Goal: Transaction & Acquisition: Book appointment/travel/reservation

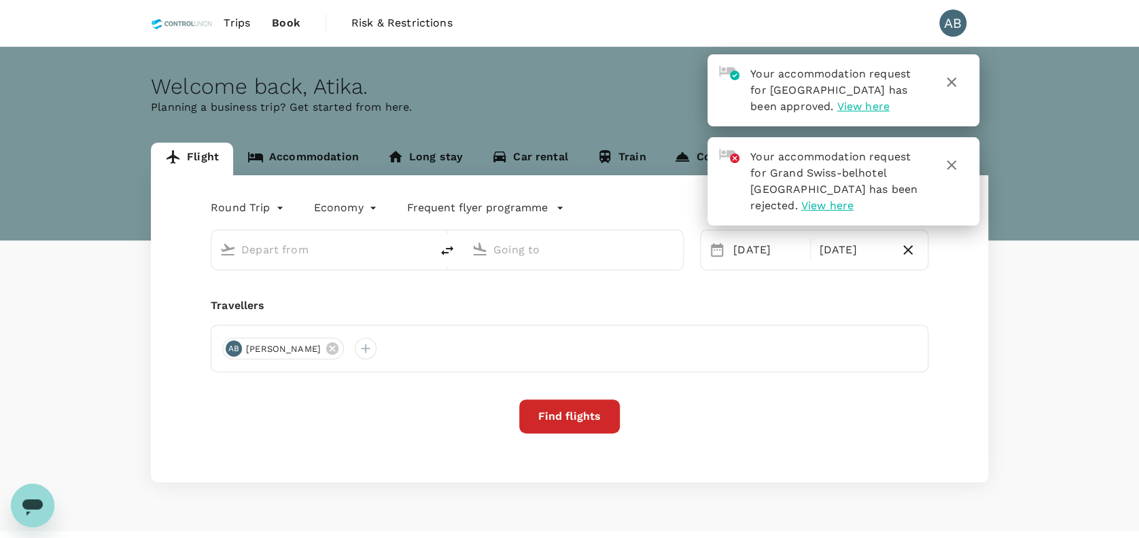
type input "Kuala Lumpur Intl ([GEOGRAPHIC_DATA])"
type input "Soekarno-Hatta Intl (CGK)"
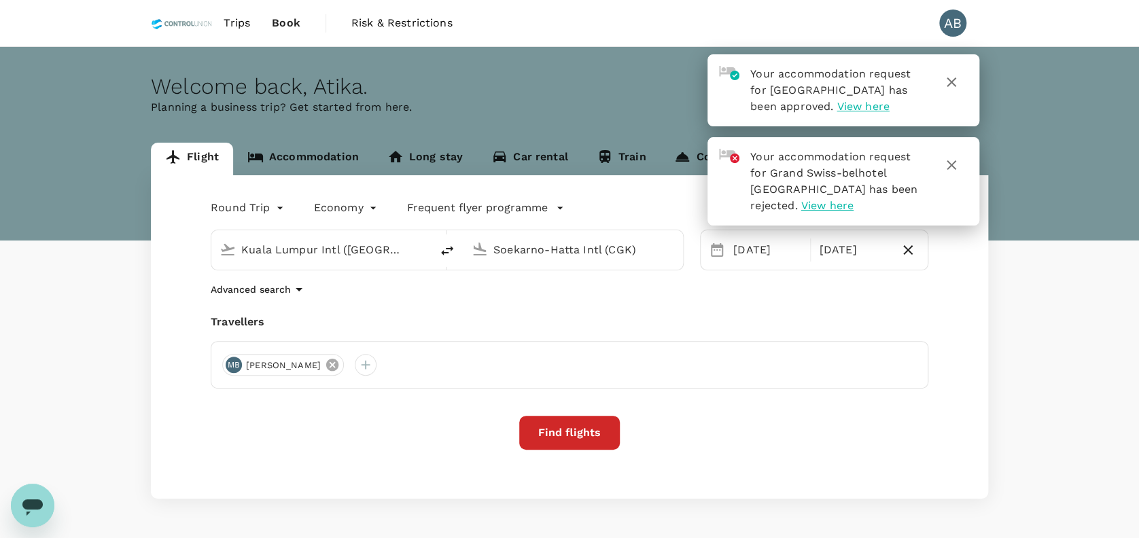
click at [338, 368] on icon at bounding box center [332, 365] width 12 height 12
click at [608, 251] on input "Soekarno-Hatta Intl (CGK)" at bounding box center [573, 249] width 161 height 21
click at [646, 300] on div "Round Trip roundtrip Economy economy Frequent flyer programme [GEOGRAPHIC_DATA]…" at bounding box center [569, 336] width 837 height 323
click at [531, 247] on input "Soekarno-Hatta Intl (CGK)" at bounding box center [573, 249] width 161 height 21
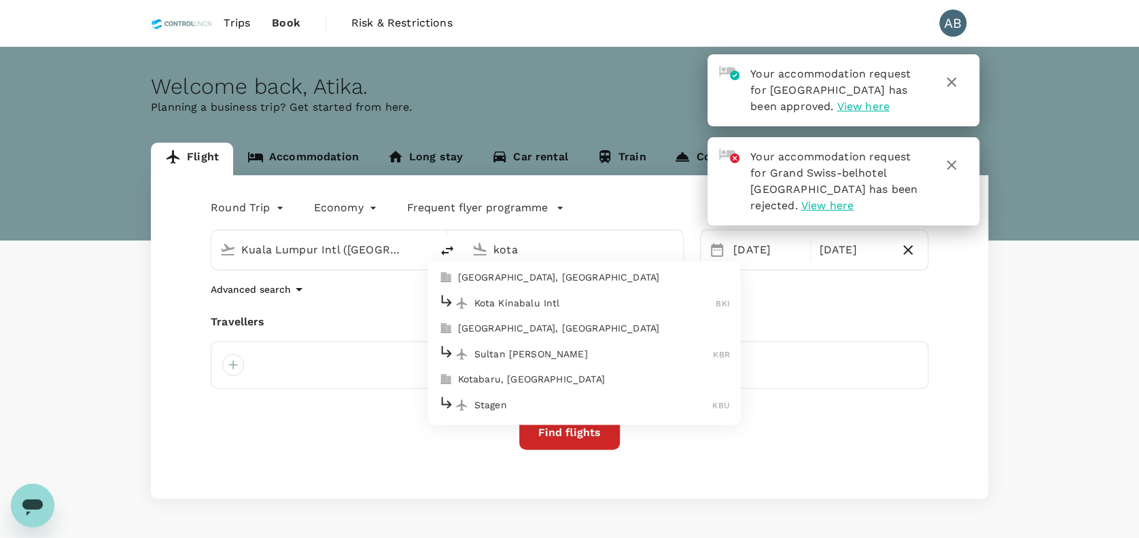
click at [533, 306] on p "Kota Kinabalu Intl" at bounding box center [595, 303] width 242 height 14
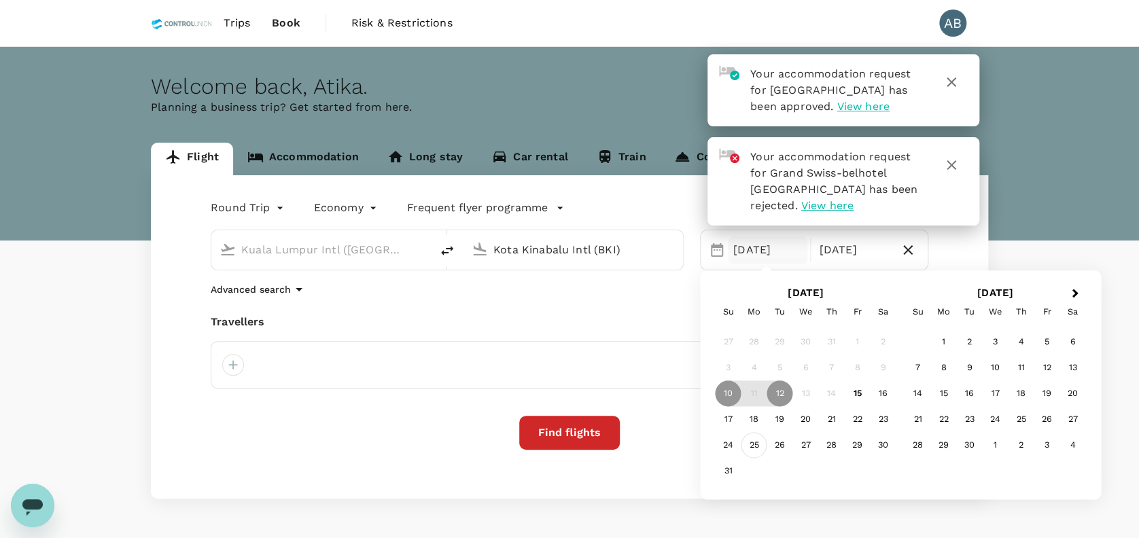
type input "Kota Kinabalu Intl (BKI)"
click at [755, 440] on div "25" at bounding box center [754, 446] width 26 height 26
click at [603, 293] on div "Advanced search" at bounding box center [569, 289] width 717 height 16
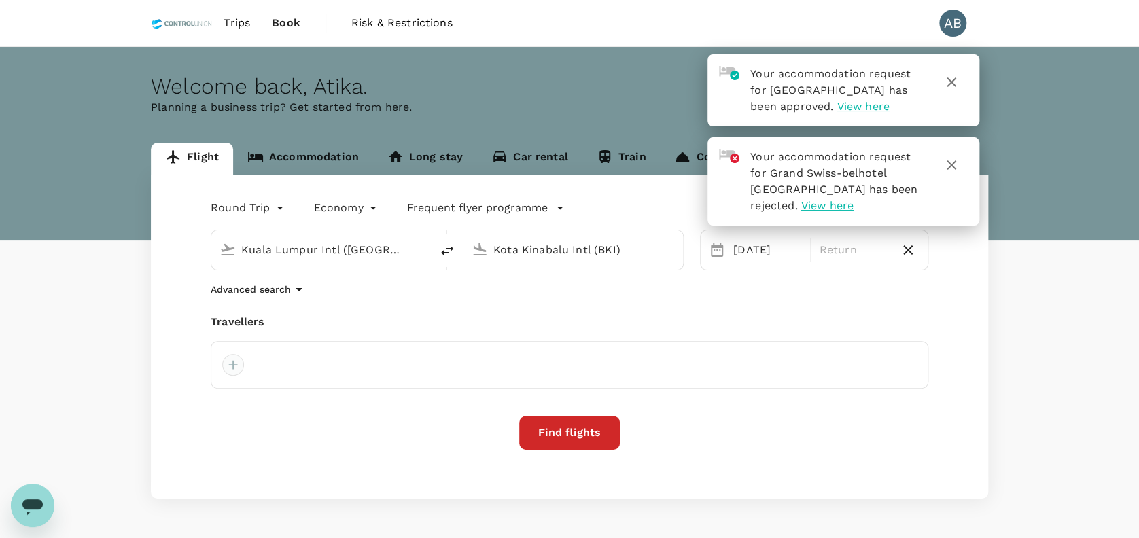
click at [237, 365] on div at bounding box center [233, 365] width 22 height 22
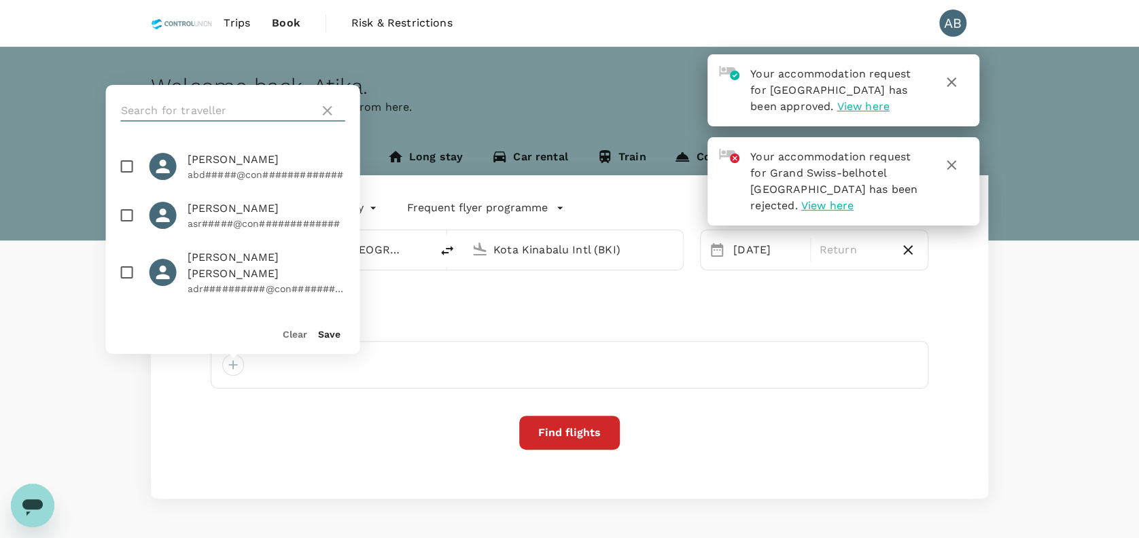
click at [179, 114] on input "text" at bounding box center [217, 111] width 193 height 22
type input "hairi"
click at [126, 164] on input "checkbox" at bounding box center [127, 166] width 29 height 29
checkbox input "true"
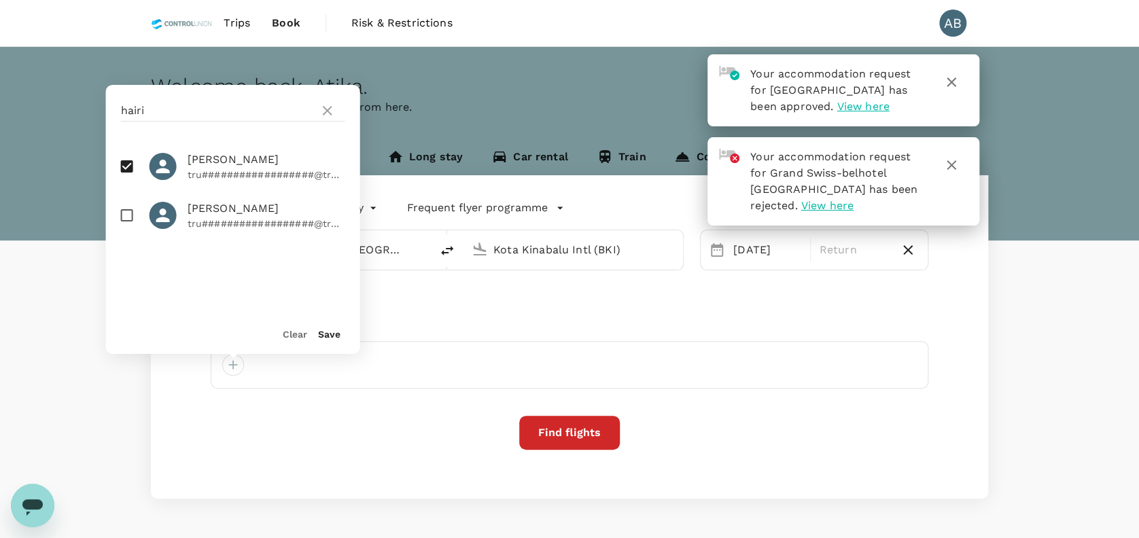
click at [326, 334] on button "Save" at bounding box center [329, 334] width 22 height 11
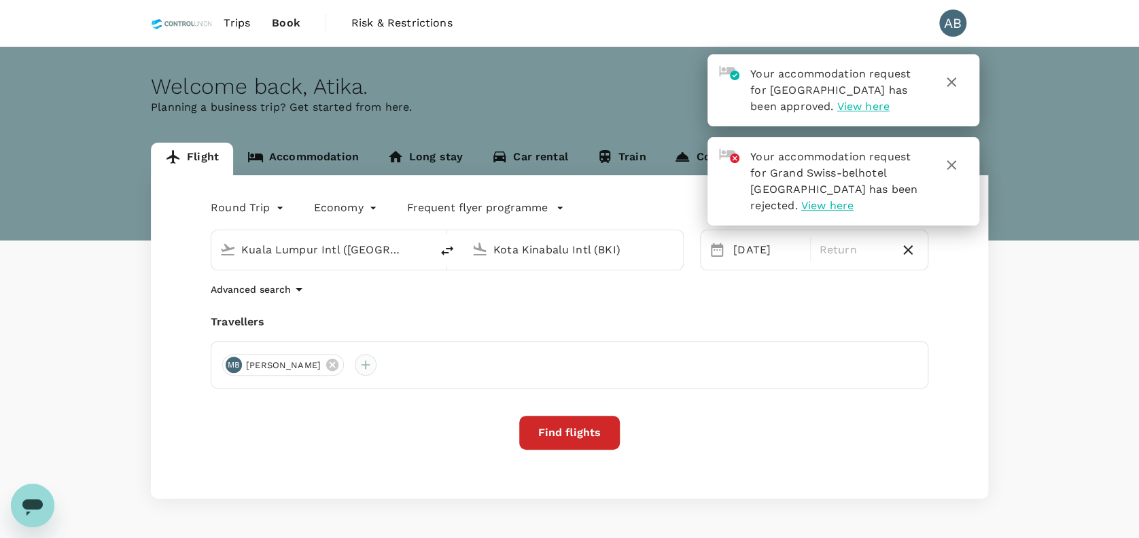
click at [376, 363] on div at bounding box center [366, 365] width 22 height 22
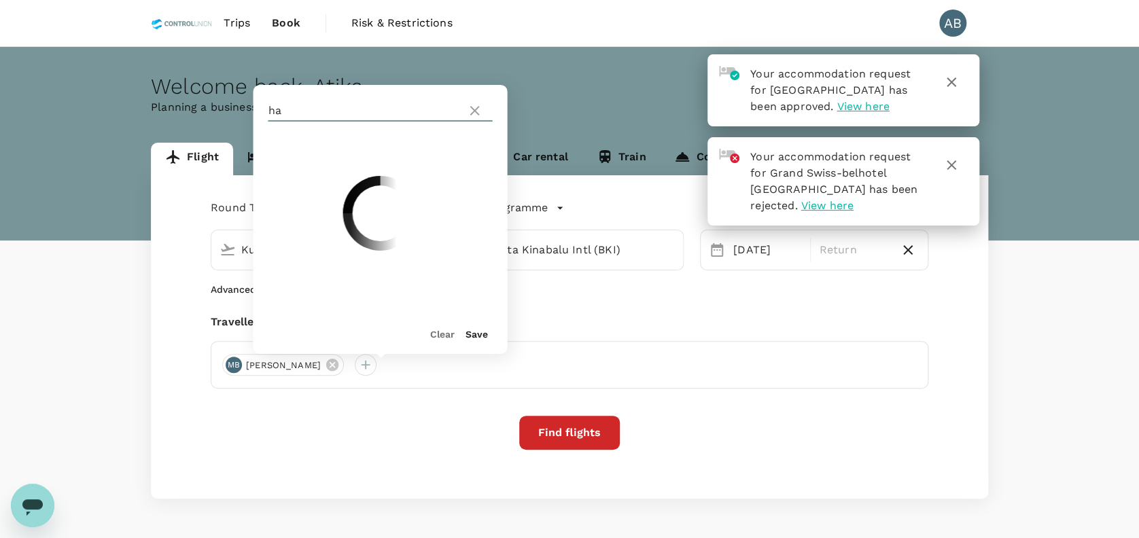
type input "h"
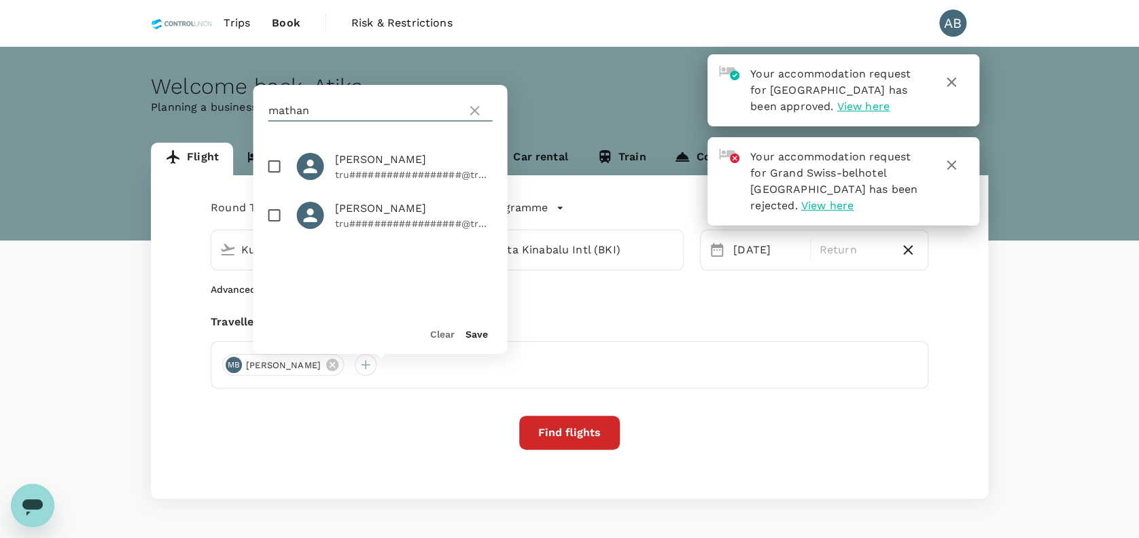
type input "mathan"
click at [272, 168] on input "checkbox" at bounding box center [274, 166] width 29 height 29
checkbox input "true"
click at [476, 332] on button "Save" at bounding box center [476, 334] width 22 height 11
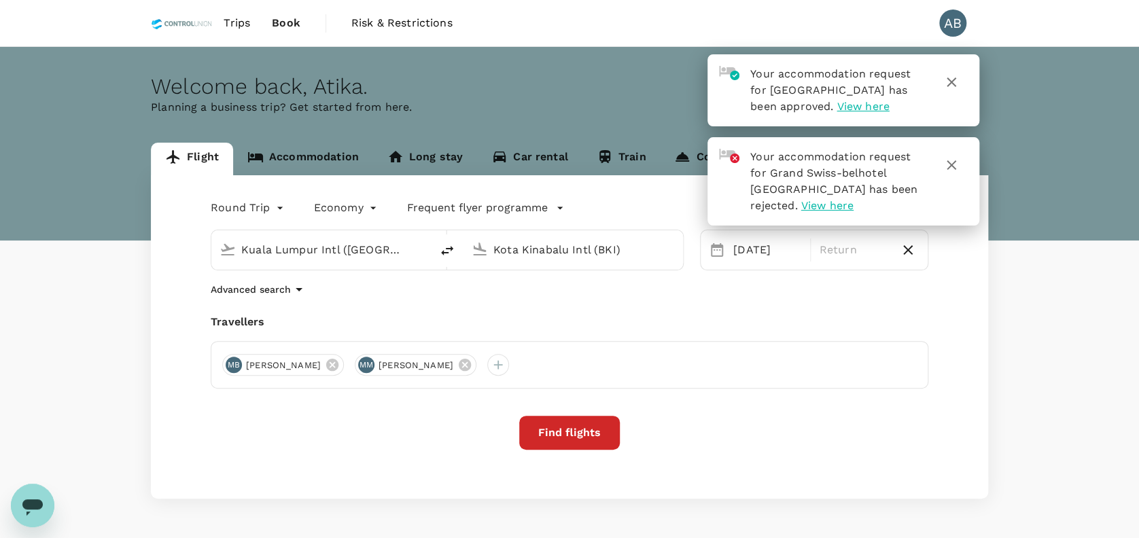
drag, startPoint x: 546, startPoint y: 303, endPoint x: 567, endPoint y: 299, distance: 22.1
click at [546, 302] on div "Round Trip roundtrip Economy economy Frequent flyer programme [GEOGRAPHIC_DATA]…" at bounding box center [569, 336] width 837 height 323
click at [954, 82] on icon "button" at bounding box center [951, 82] width 16 height 16
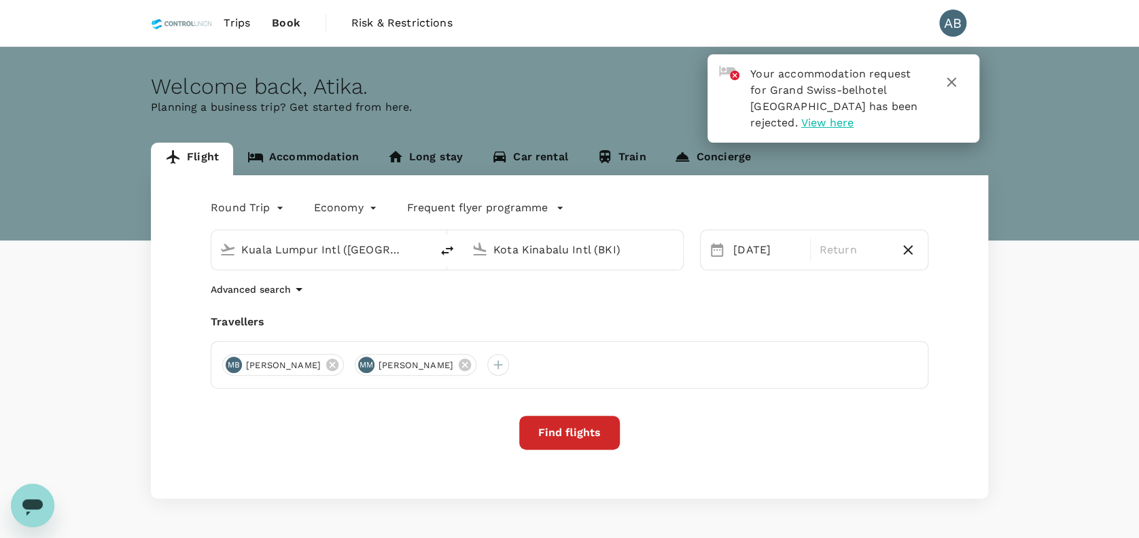
click at [951, 166] on div "Flight Accommodation Long stay Car rental Train Concierge" at bounding box center [569, 159] width 837 height 33
click at [950, 79] on icon "button" at bounding box center [951, 82] width 16 height 16
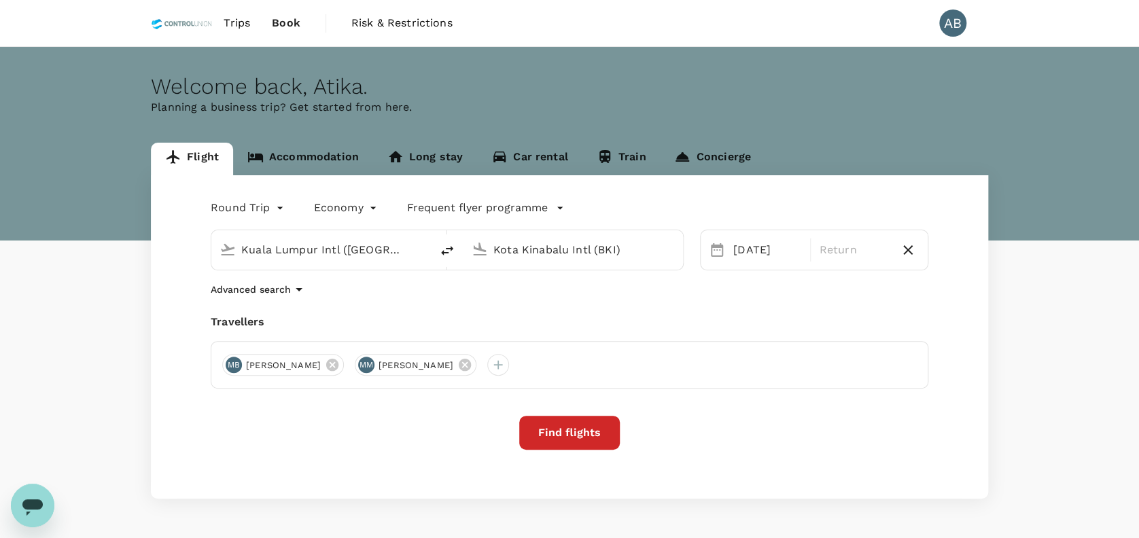
click at [404, 296] on div "Advanced search" at bounding box center [569, 289] width 717 height 16
click at [573, 433] on button "Find flights" at bounding box center [569, 433] width 101 height 34
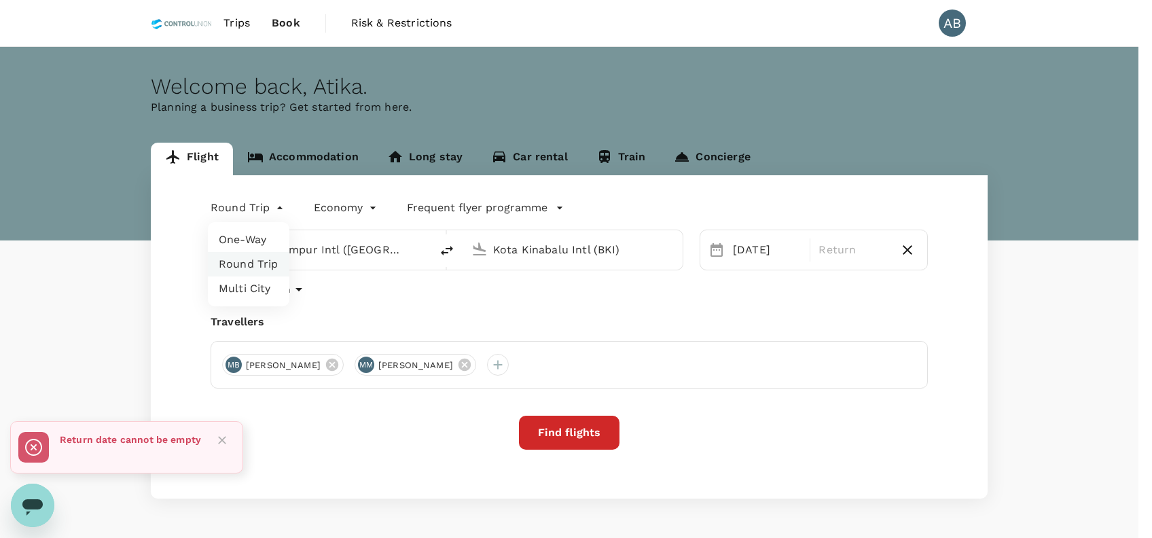
click at [265, 208] on body "Trips Book Risk & Restrictions AB Welcome back , [PERSON_NAME] . Planning a bus…" at bounding box center [576, 292] width 1152 height 584
click at [255, 235] on li "One-Way" at bounding box center [249, 240] width 82 height 24
type input "oneway"
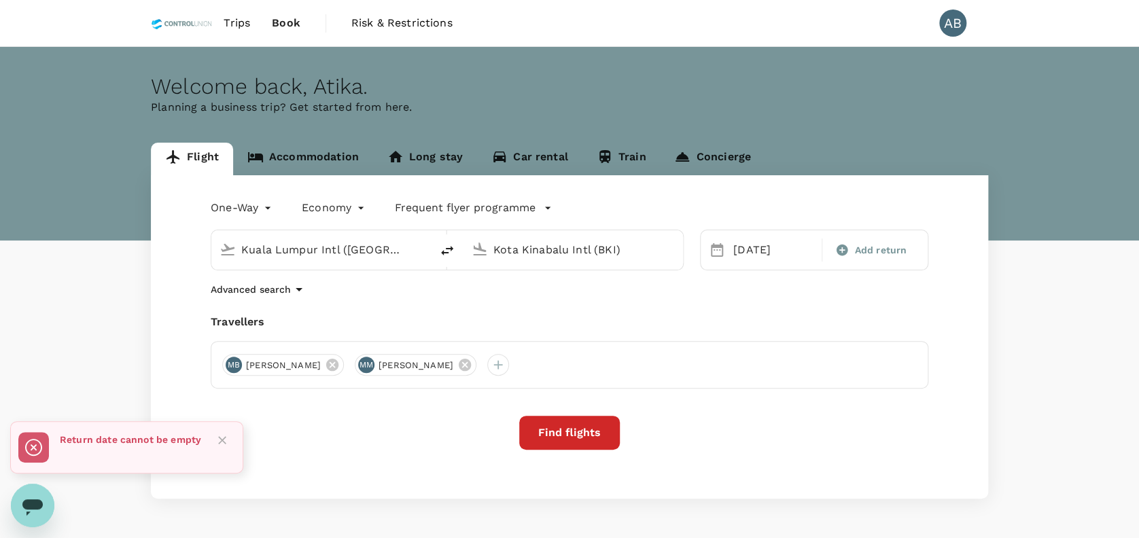
click at [688, 303] on div "One-Way oneway Economy economy Frequent flyer programme [GEOGRAPHIC_DATA] Intl …" at bounding box center [569, 336] width 837 height 323
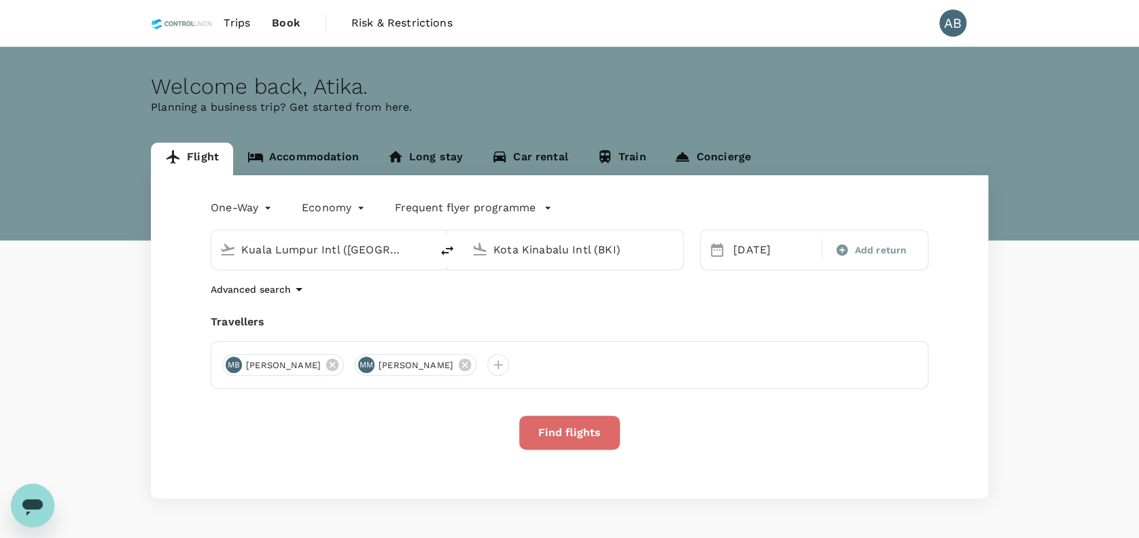
click at [579, 425] on button "Find flights" at bounding box center [569, 433] width 101 height 34
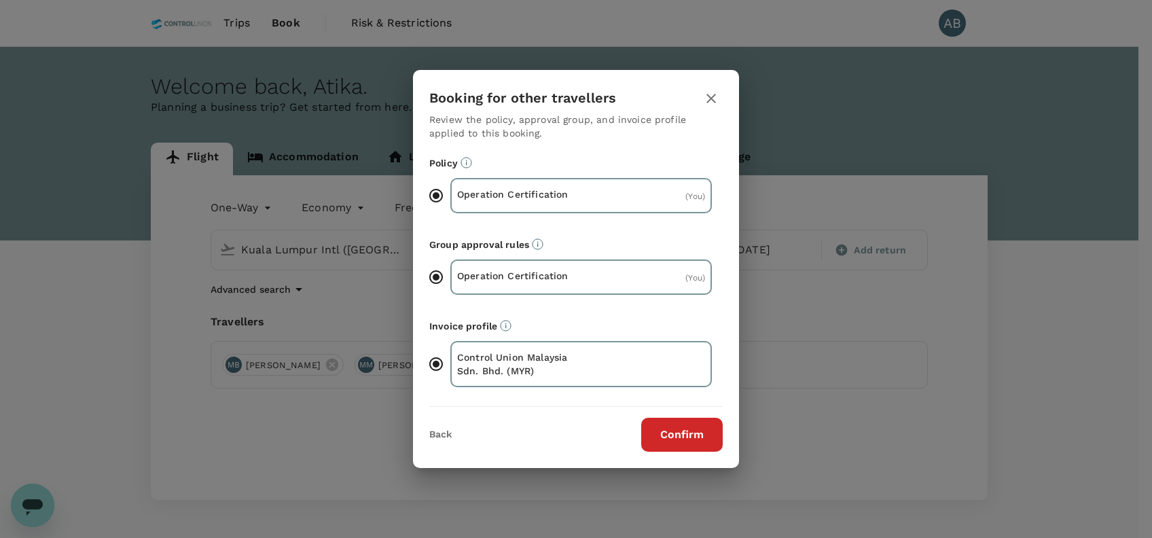
click at [690, 431] on button "Confirm" at bounding box center [682, 435] width 82 height 34
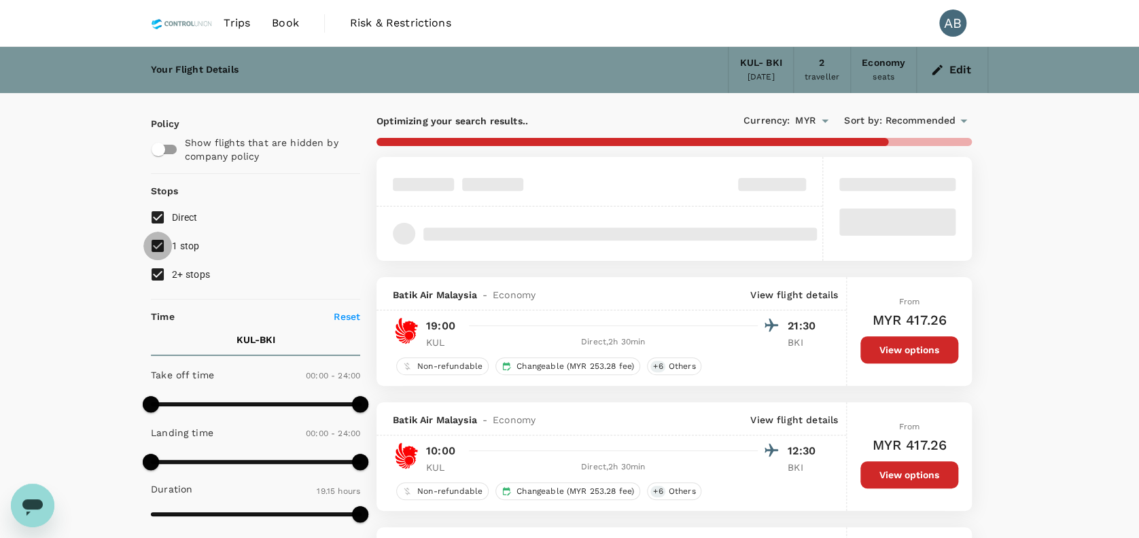
drag, startPoint x: 155, startPoint y: 240, endPoint x: 160, endPoint y: 250, distance: 11.5
click at [155, 240] on input "1 stop" at bounding box center [157, 246] width 29 height 29
checkbox input "false"
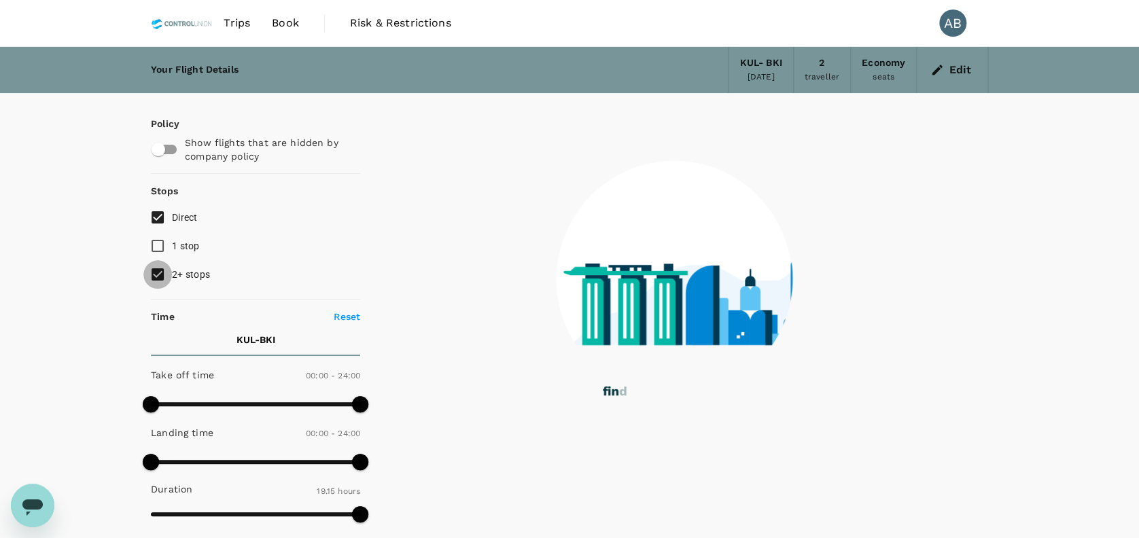
click at [157, 275] on input "2+ stops" at bounding box center [157, 274] width 29 height 29
checkbox input "false"
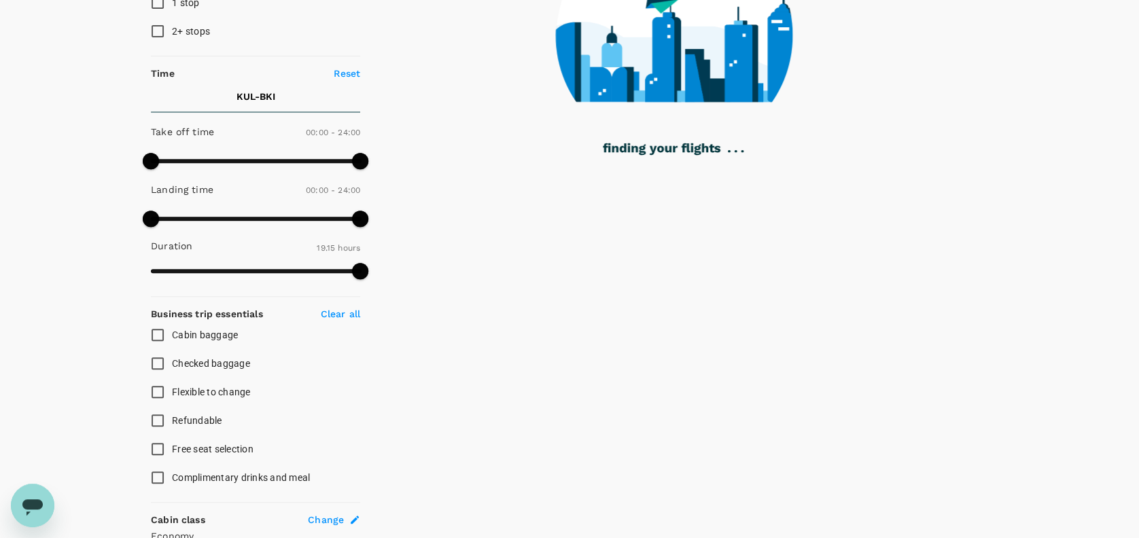
scroll to position [272, 0]
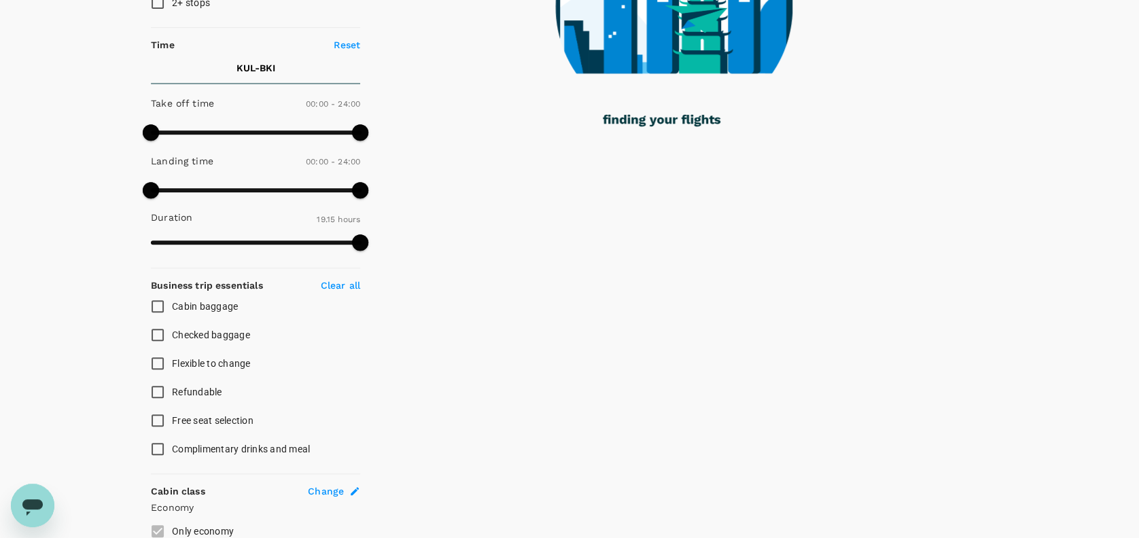
click at [162, 304] on input "Cabin baggage" at bounding box center [157, 306] width 29 height 29
checkbox input "true"
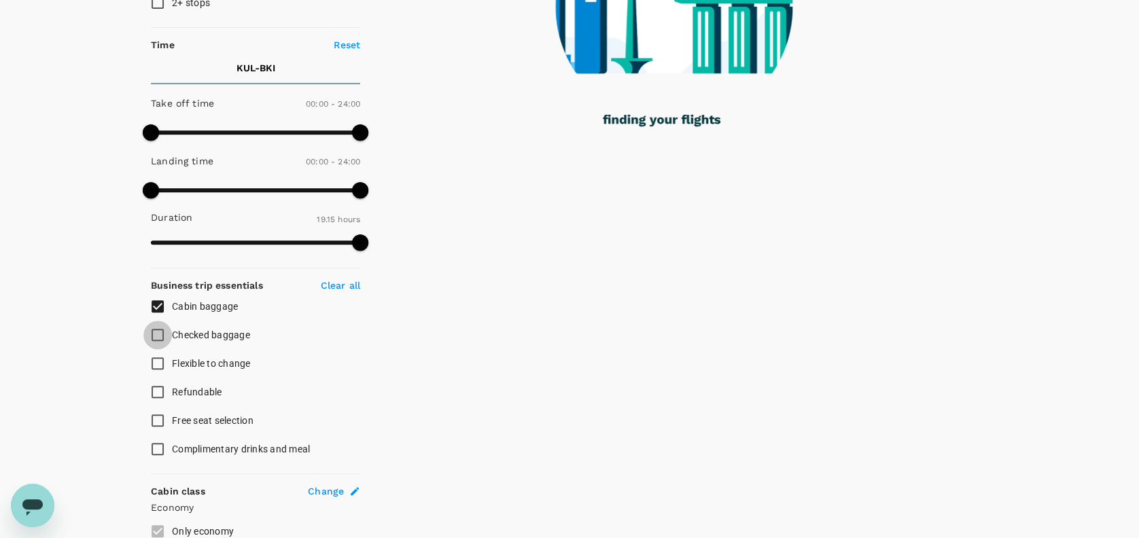
click at [160, 329] on input "Checked baggage" at bounding box center [157, 335] width 29 height 29
checkbox input "true"
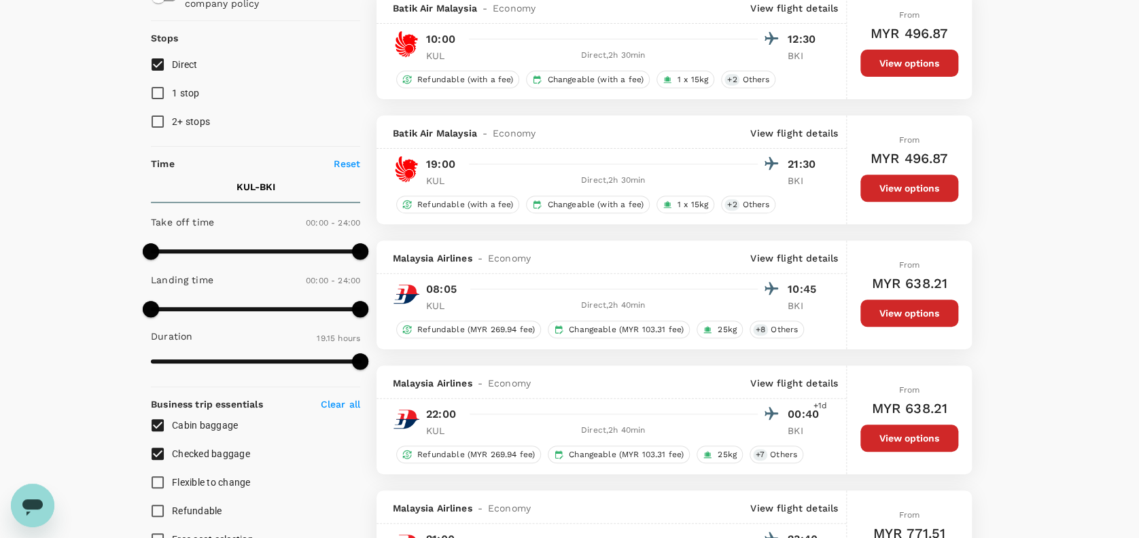
scroll to position [181, 0]
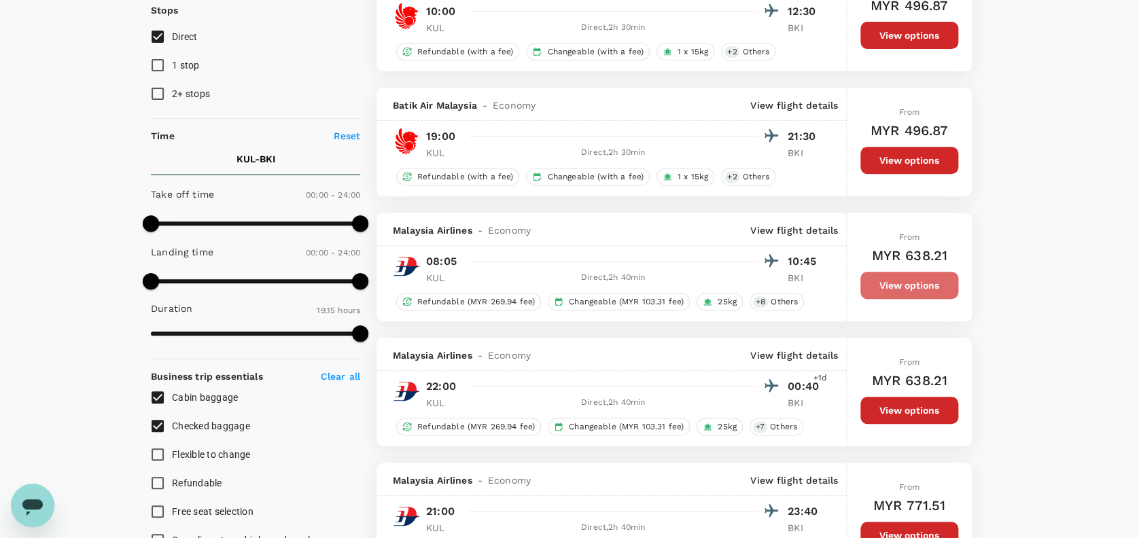
click at [934, 290] on button "View options" at bounding box center [909, 285] width 98 height 27
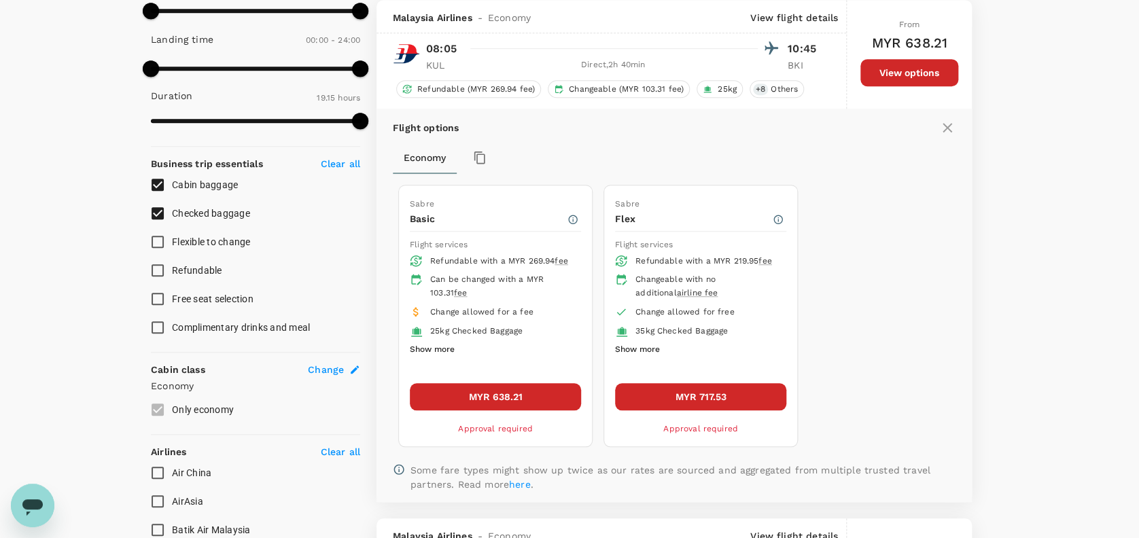
scroll to position [575, 0]
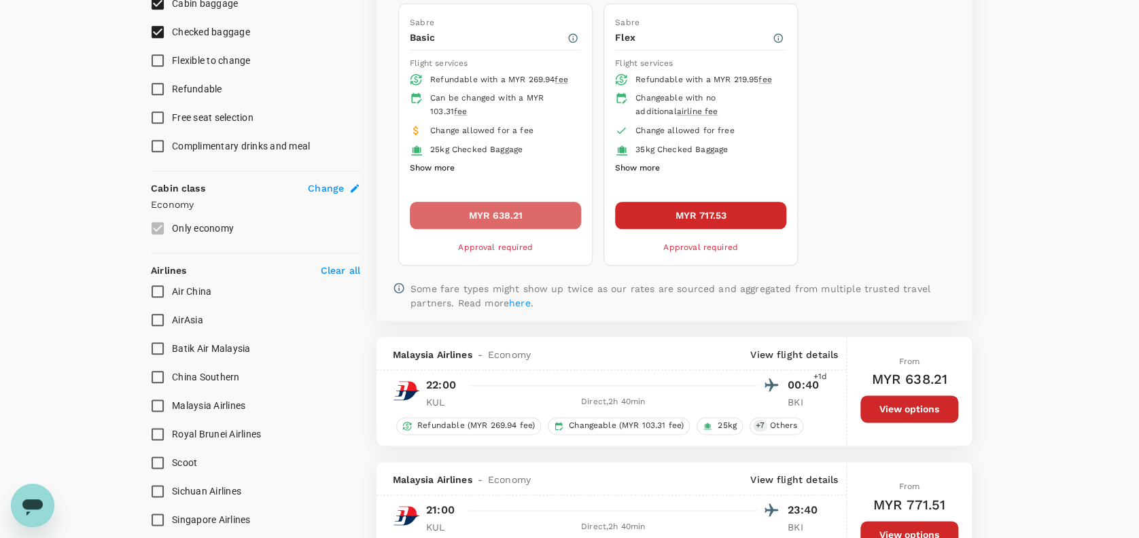
click at [508, 217] on button "MYR 638.21" at bounding box center [495, 215] width 171 height 27
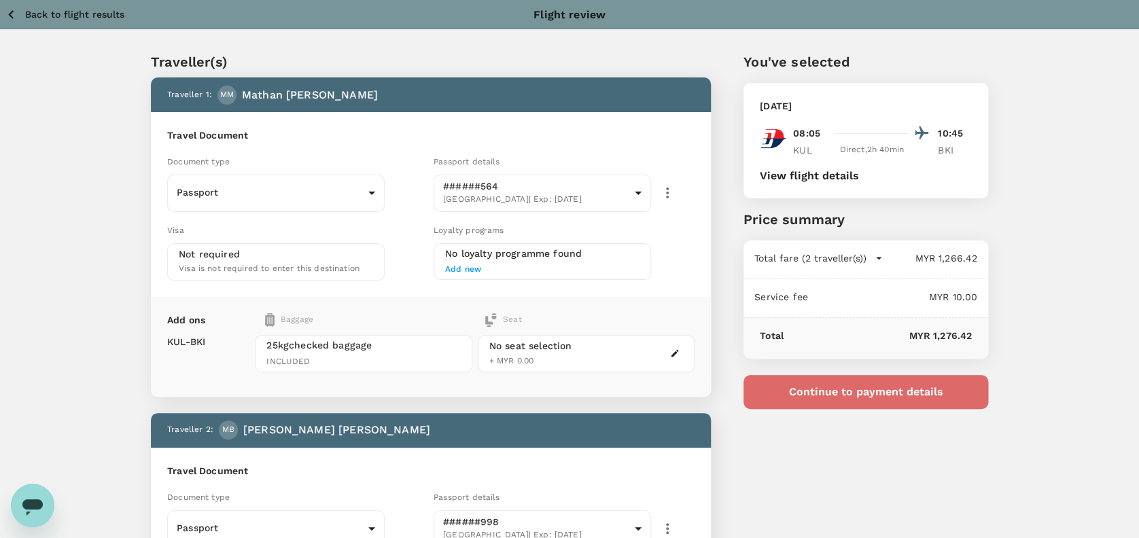
click at [882, 398] on button "Continue to payment details" at bounding box center [865, 392] width 245 height 34
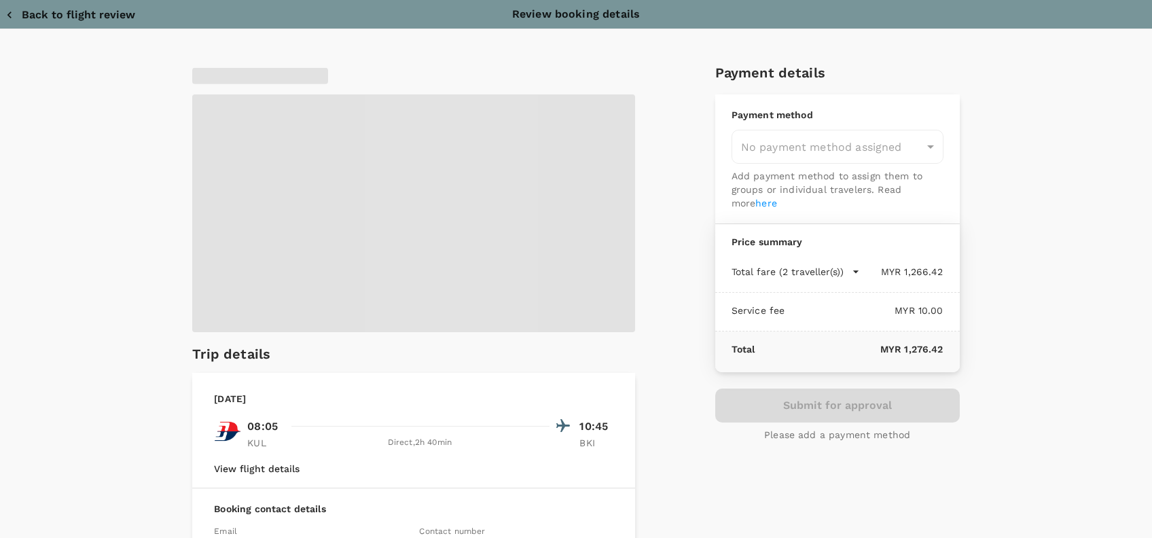
type input "9e254831-a140-43d4-90d9-f4bdc71b84d3"
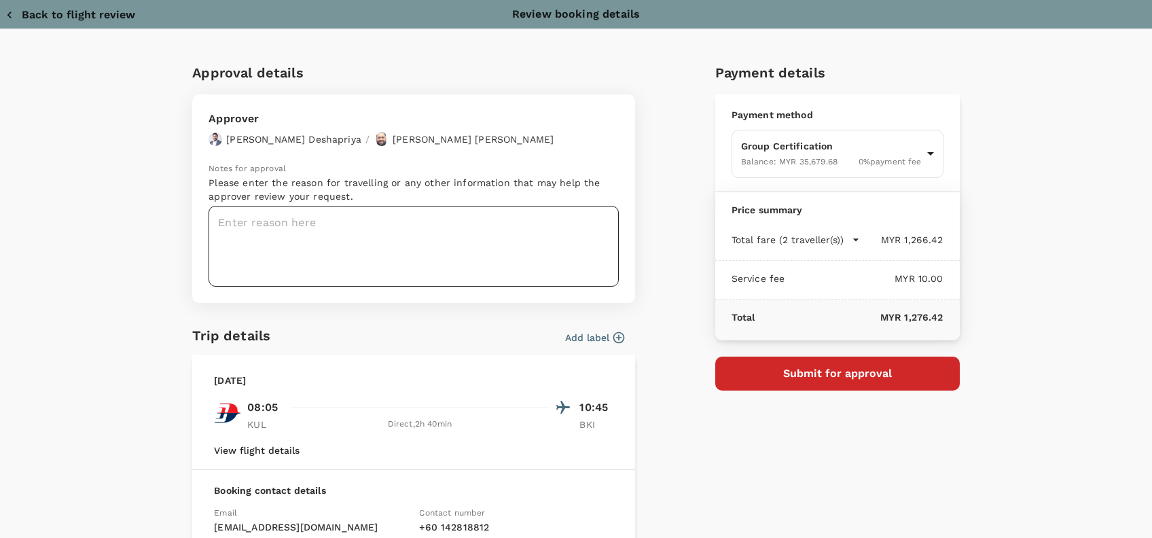
click at [221, 222] on textarea at bounding box center [414, 246] width 410 height 81
click at [245, 227] on textarea at bounding box center [414, 246] width 410 height 81
paste textarea "Hi @Hariz / @[GEOGRAPHIC_DATA], Requesting your approval for the accommodation …"
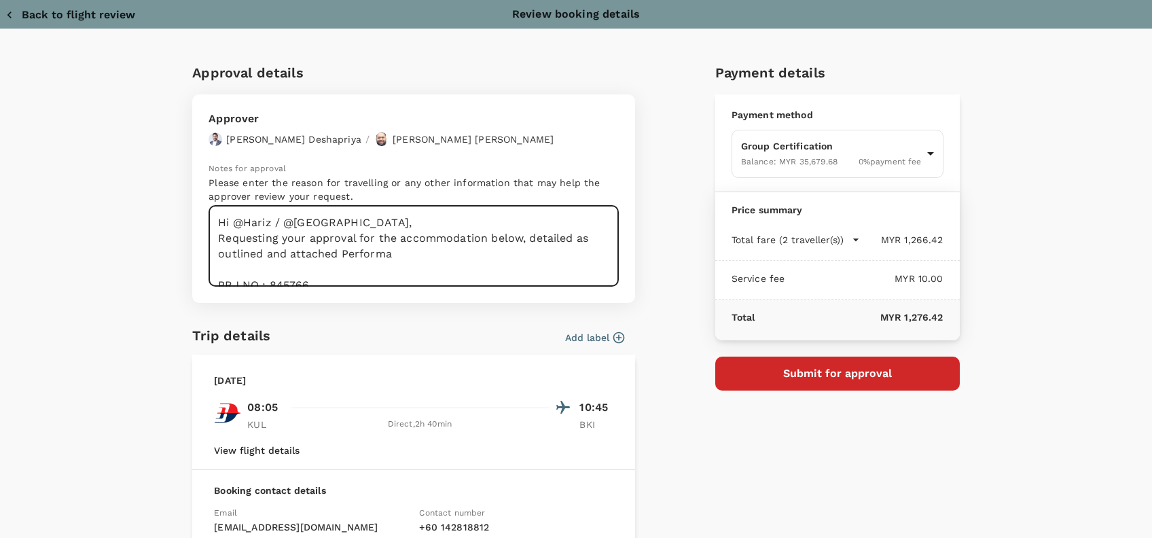
scroll to position [98, 0]
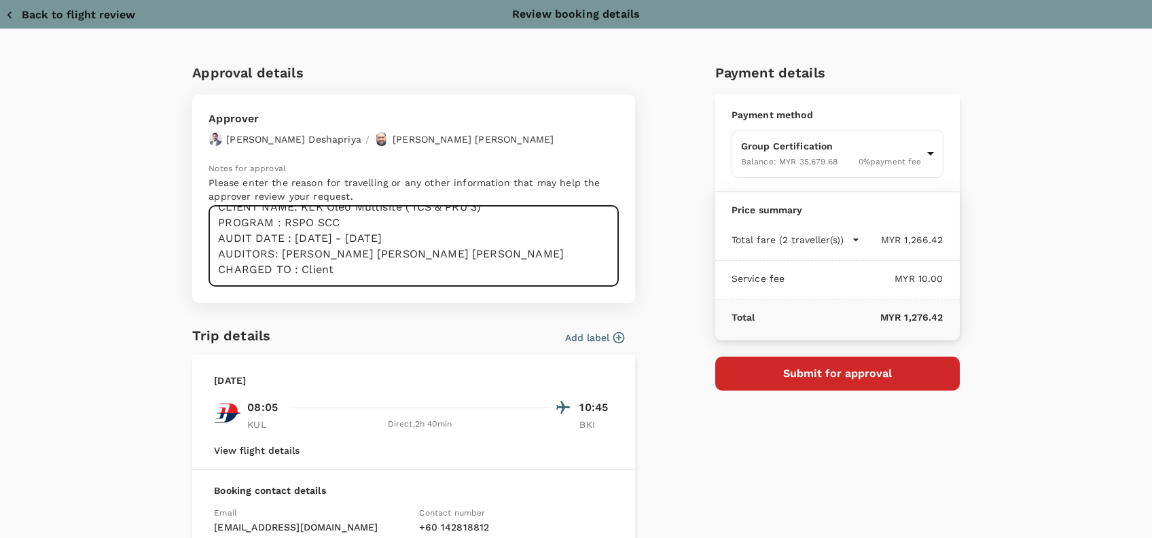
click at [342, 215] on textarea "Hi @Hariz / @[GEOGRAPHIC_DATA], Requesting your approval for the accommodation …" at bounding box center [414, 246] width 410 height 81
click at [292, 234] on textarea "Hi @Hariz / @[GEOGRAPHIC_DATA], Requesting your approval for the accommodation …" at bounding box center [414, 246] width 410 height 81
click at [360, 234] on textarea "Hi @Hariz / @[GEOGRAPHIC_DATA], Requesting your approval for the accommodation …" at bounding box center [414, 246] width 410 height 81
drag, startPoint x: 412, startPoint y: 249, endPoint x: 280, endPoint y: 249, distance: 132.5
click at [280, 249] on textarea "Hi @Hariz / @[GEOGRAPHIC_DATA], Requesting your approval for the accommodation …" at bounding box center [414, 246] width 410 height 81
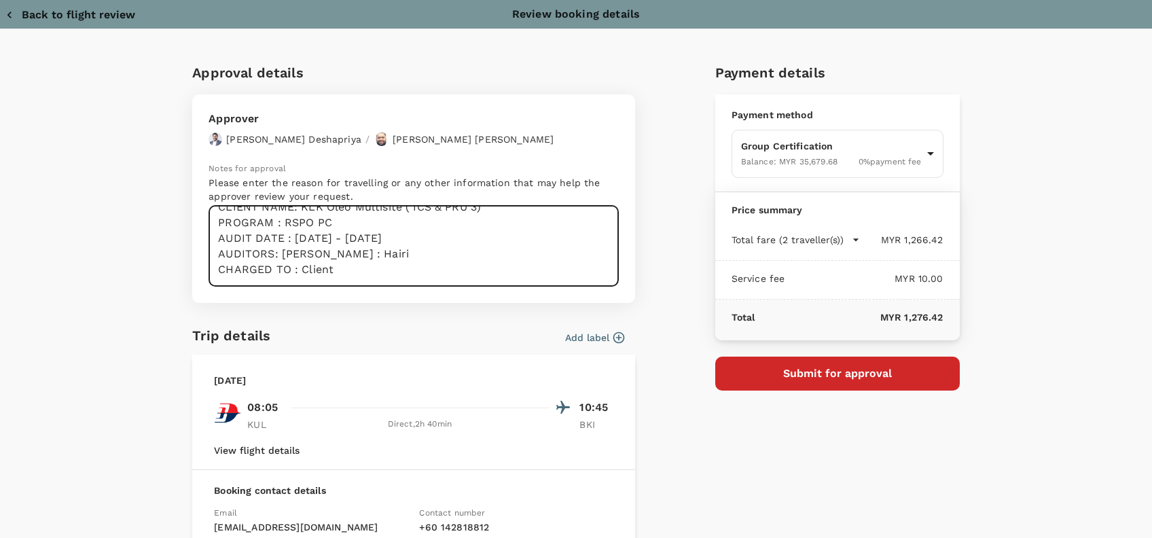
click at [338, 277] on textarea "Hi @Hariz / @[GEOGRAPHIC_DATA], Requesting your approval for the accommodation …" at bounding box center [414, 246] width 410 height 81
click at [452, 264] on textarea "Hi @Hariz / @[GEOGRAPHIC_DATA], Requesting your approval for the accommodation …" at bounding box center [414, 246] width 410 height 81
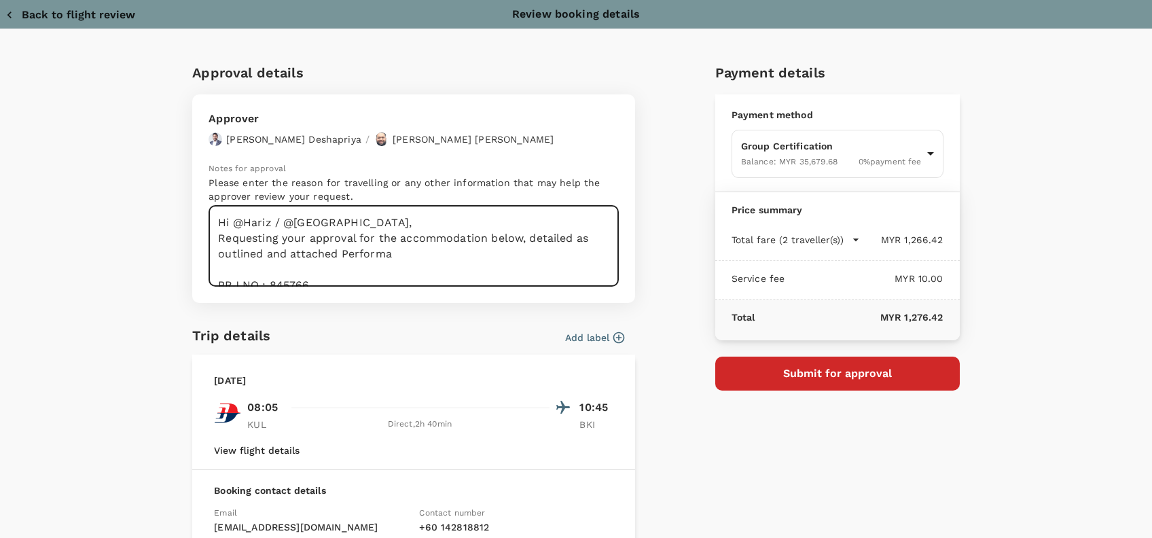
scroll to position [90, 0]
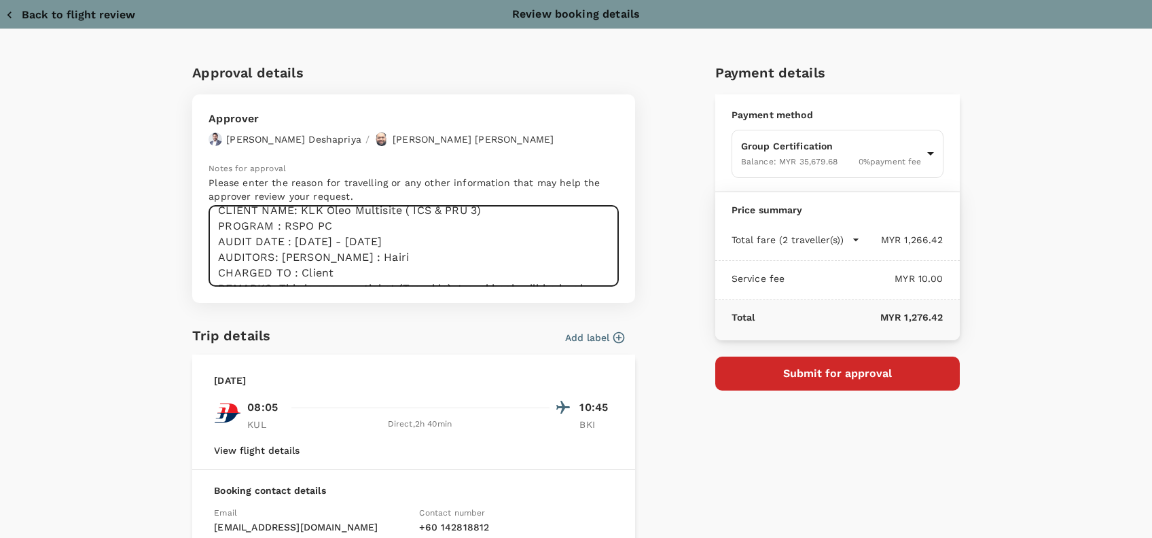
click at [371, 244] on textarea "Hi @Hariz / @[GEOGRAPHIC_DATA], Requesting your approval for the accommodation …" at bounding box center [414, 246] width 410 height 81
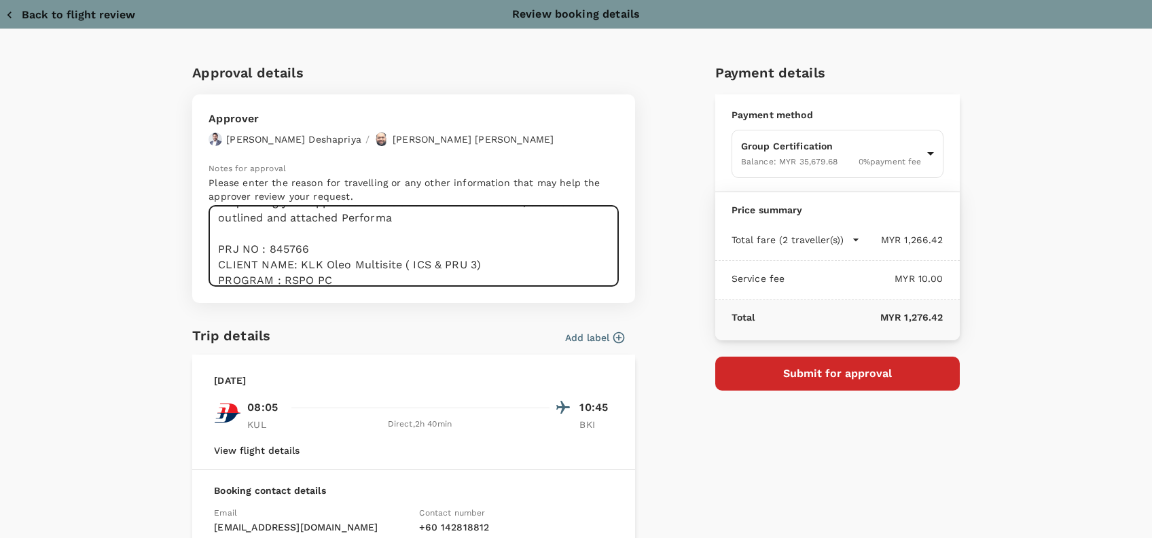
scroll to position [72, 0]
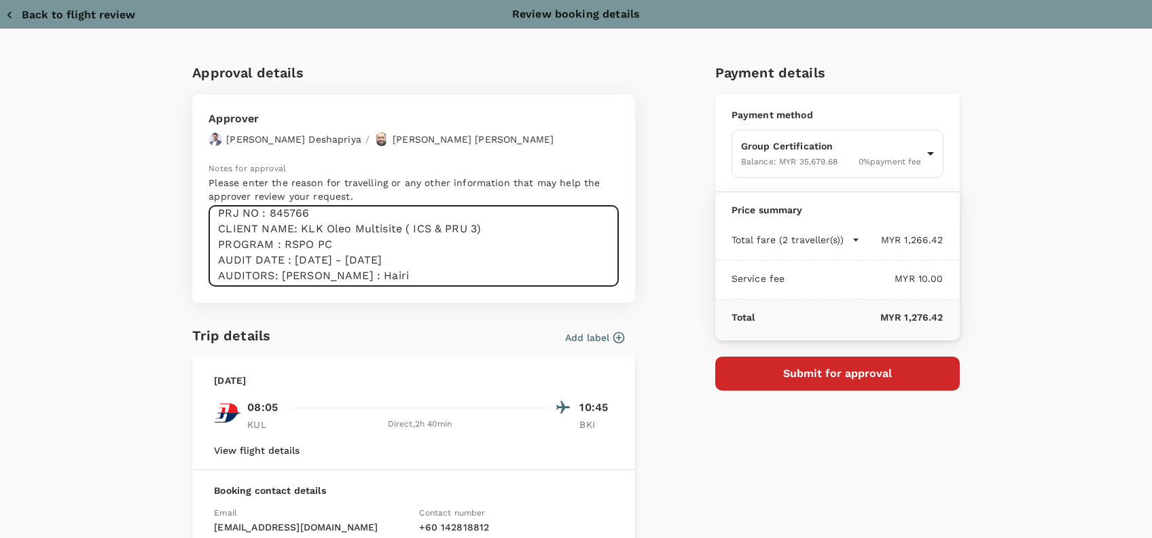
click at [311, 217] on textarea "Hi @Hariz / @[GEOGRAPHIC_DATA], Requesting your approval for the accommodation …" at bounding box center [414, 246] width 410 height 81
click at [364, 243] on textarea "Hi @Hariz / @[GEOGRAPHIC_DATA], Requesting your approval for the accommodation …" at bounding box center [414, 246] width 410 height 81
drag, startPoint x: 338, startPoint y: 243, endPoint x: 331, endPoint y: 244, distance: 7.5
click at [289, 243] on textarea "Hi @Hariz / @[GEOGRAPHIC_DATA], Requesting your approval for the accommodation …" at bounding box center [414, 246] width 410 height 81
click at [482, 229] on textarea "Hi @Hariz / @[GEOGRAPHIC_DATA], Requesting your approval for the accommodation …" at bounding box center [414, 246] width 410 height 81
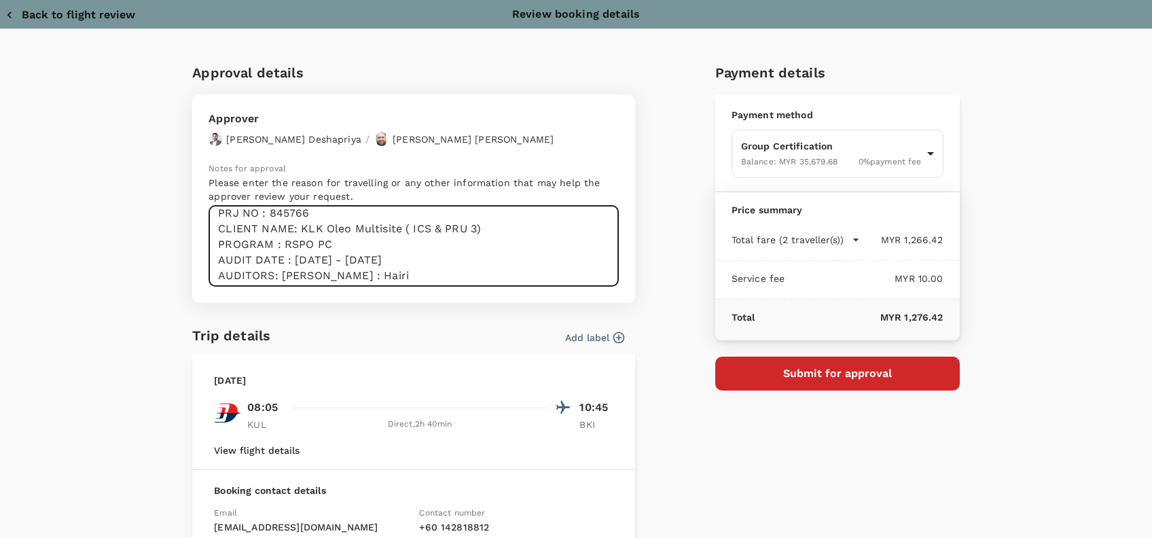
drag, startPoint x: 482, startPoint y: 228, endPoint x: 325, endPoint y: 230, distance: 156.3
click at [326, 230] on textarea "Hi @Hariz / @[GEOGRAPHIC_DATA], Requesting your approval for the accommodation …" at bounding box center [414, 246] width 410 height 81
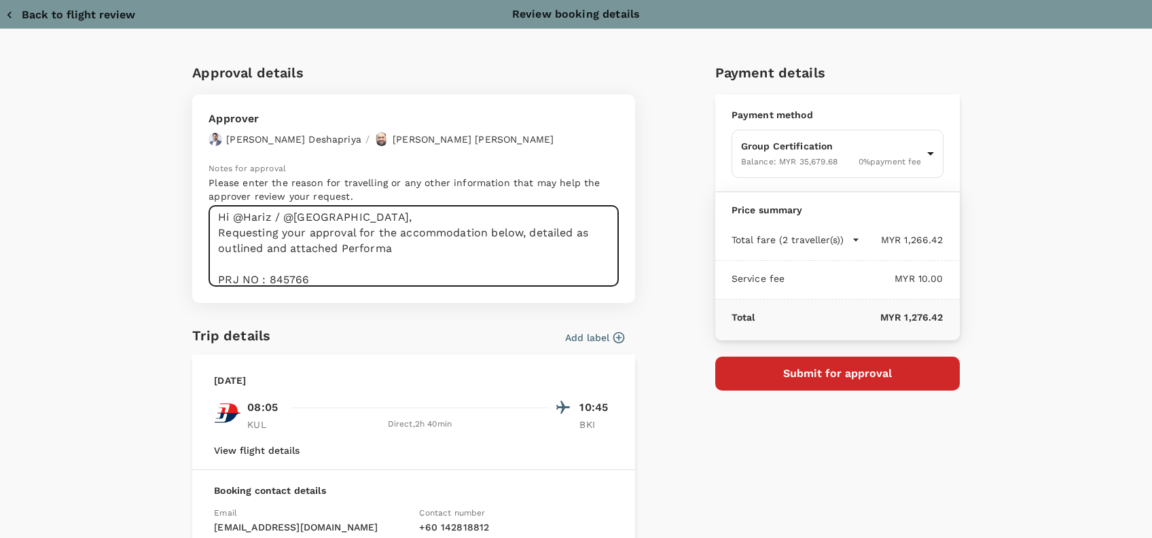
scroll to position [0, 0]
drag, startPoint x: 306, startPoint y: 215, endPoint x: 294, endPoint y: 223, distance: 14.7
click at [281, 217] on textarea "Hi @Hariz / @[GEOGRAPHIC_DATA], Requesting your approval for the accommodation …" at bounding box center [414, 246] width 410 height 81
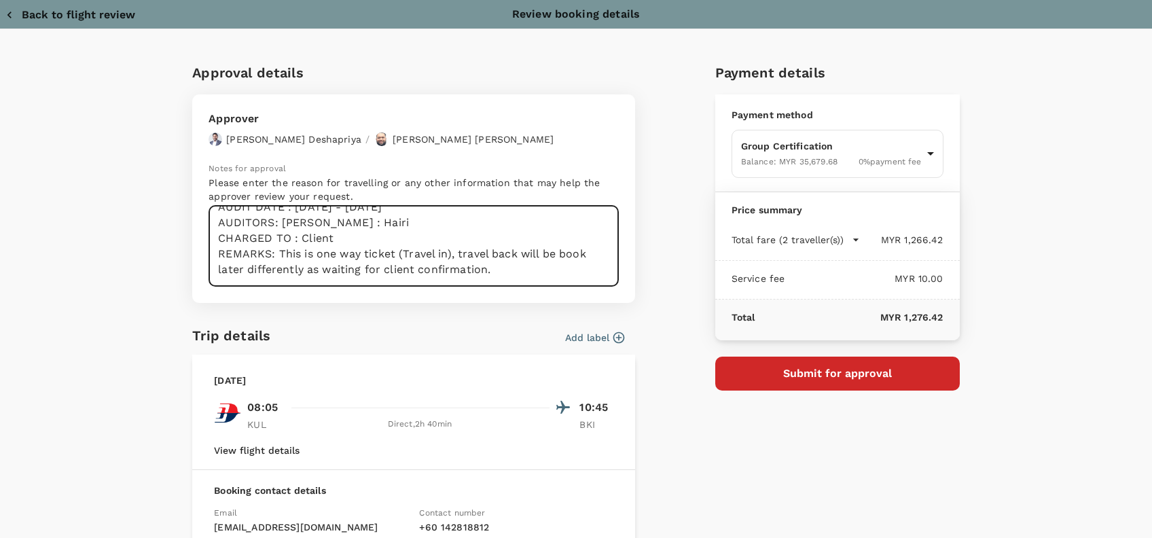
click at [382, 236] on textarea "Hi @Hariz / @[GEOGRAPHIC_DATA], Requesting your approval for the accommodation …" at bounding box center [414, 246] width 410 height 81
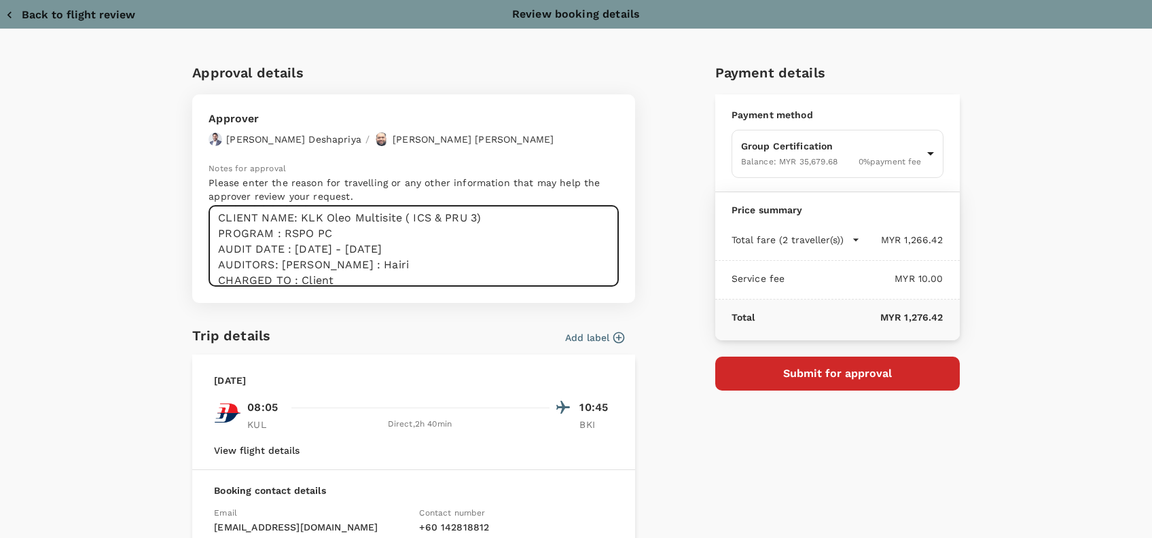
drag, startPoint x: 474, startPoint y: 220, endPoint x: 295, endPoint y: 220, distance: 179.3
click at [295, 220] on textarea "Hi @Hariz / @[GEOGRAPHIC_DATA], Requesting your approval for the accommodation …" at bounding box center [414, 246] width 410 height 81
paste textarea "809360 Sabahmas Plantations Sdn Bhd"
click at [335, 216] on textarea "Hi @Hariz / @[GEOGRAPHIC_DATA], Requesting your approval for the accommodation …" at bounding box center [414, 246] width 410 height 81
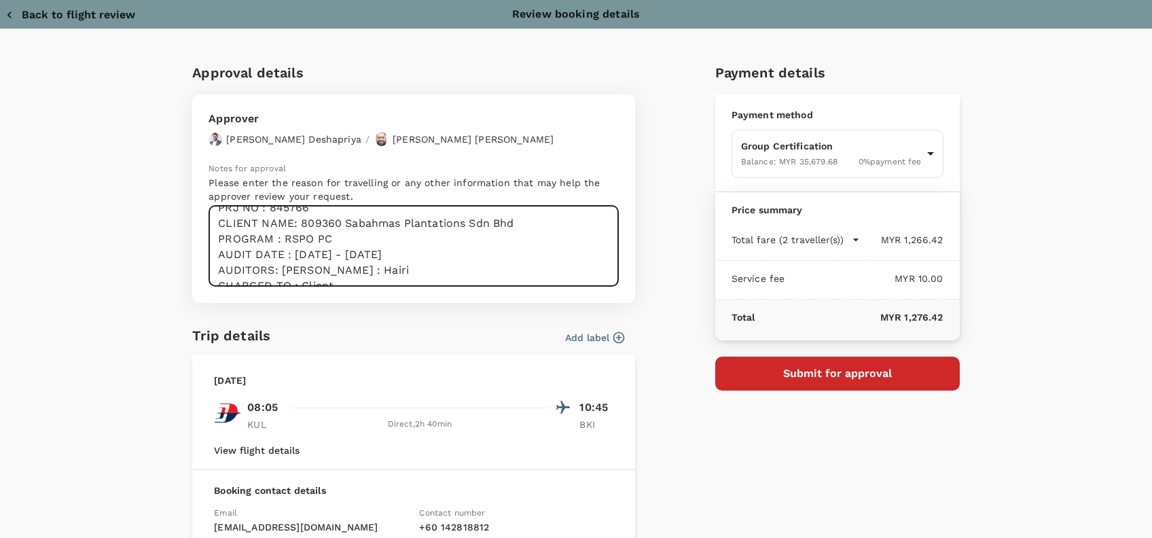
click at [334, 227] on textarea "Hi @Hariz / @[GEOGRAPHIC_DATA], Requesting your approval for the accommodation …" at bounding box center [414, 246] width 410 height 81
drag, startPoint x: 336, startPoint y: 223, endPoint x: 292, endPoint y: 221, distance: 44.2
click at [292, 221] on textarea "Hi @Hariz / @[GEOGRAPHIC_DATA], Requesting your approval for the accommodation …" at bounding box center [414, 246] width 410 height 81
click at [389, 242] on textarea "Hi @Hariz / @[GEOGRAPHIC_DATA], Requesting your approval for the accommodation …" at bounding box center [414, 246] width 410 height 81
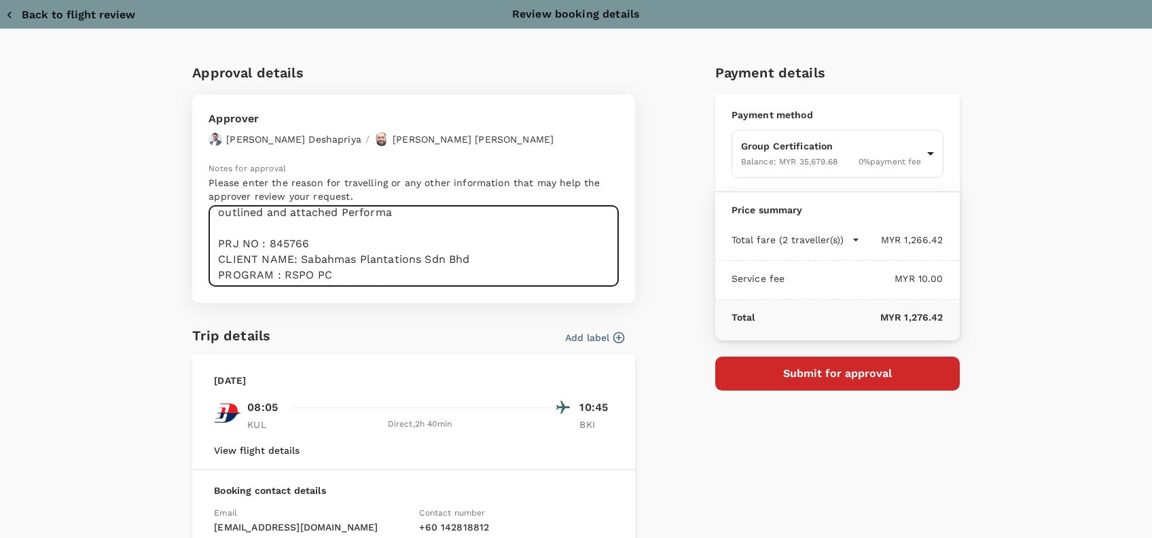
drag, startPoint x: 310, startPoint y: 243, endPoint x: 265, endPoint y: 246, distance: 44.9
click at [265, 246] on textarea "Hi @Hariz / @[GEOGRAPHIC_DATA], Requesting your approval for the accommodation …" at bounding box center [414, 246] width 410 height 81
paste textarea "09360"
click at [355, 243] on textarea "Hi @Hariz / @[GEOGRAPHIC_DATA], Requesting your approval for the accommodation …" at bounding box center [414, 246] width 410 height 81
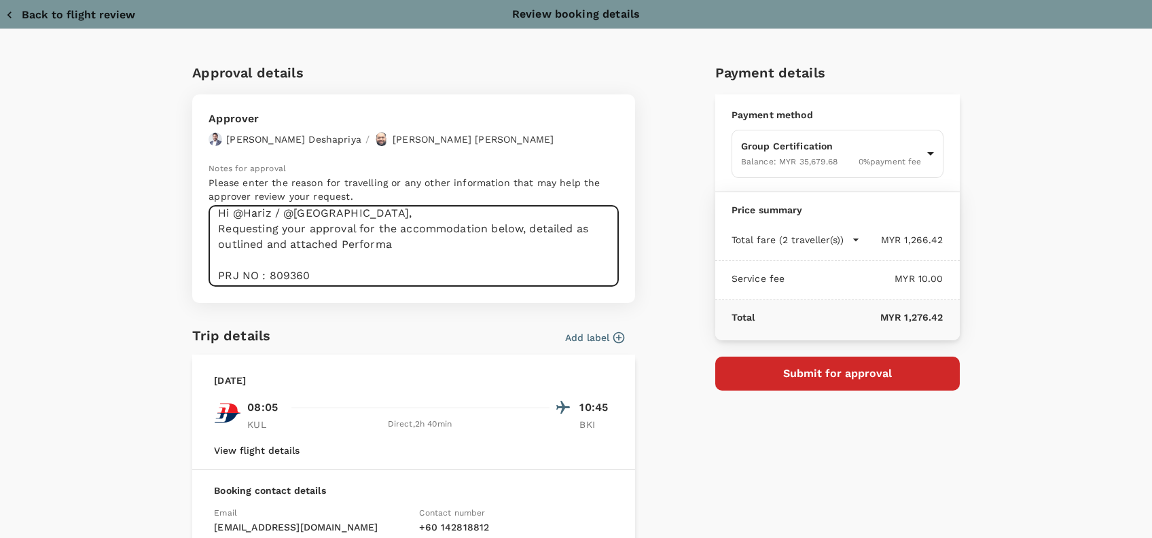
scroll to position [0, 0]
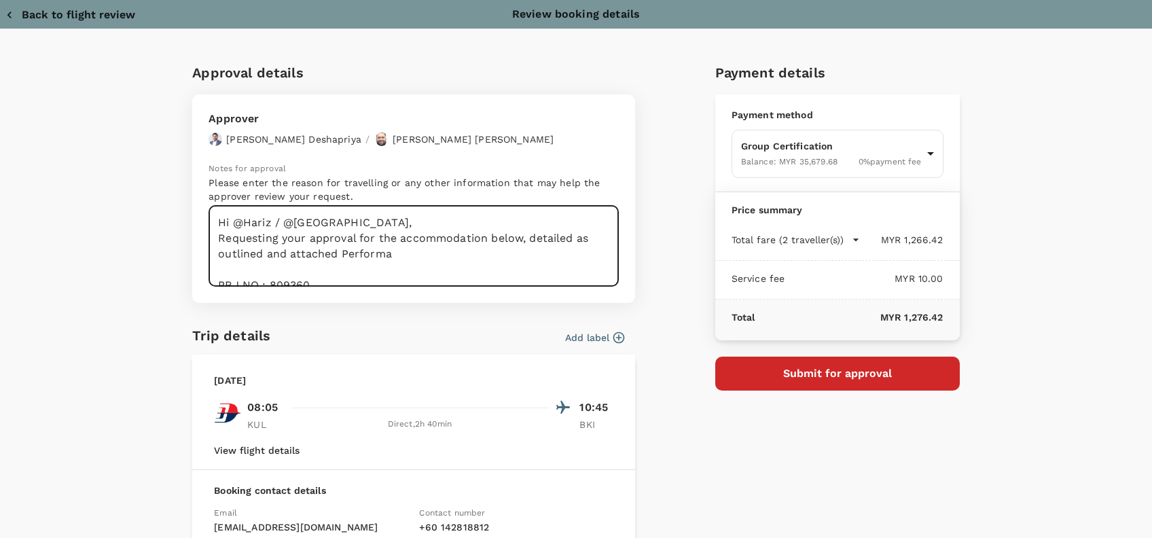
click at [396, 253] on textarea "Hi @Hariz / @[GEOGRAPHIC_DATA], Requesting your approval for the accommodation …" at bounding box center [414, 246] width 410 height 81
drag, startPoint x: 480, startPoint y: 241, endPoint x: 391, endPoint y: 238, distance: 89.0
click at [391, 238] on textarea "Hi @Hariz / @[GEOGRAPHIC_DATA], Requesting your approval for the accommodation …" at bounding box center [414, 246] width 410 height 81
drag, startPoint x: 462, startPoint y: 241, endPoint x: 471, endPoint y: 260, distance: 21.3
click at [471, 260] on textarea "Hi @Hariz / @Chathuranga, Requesting your approval for the flight below, detail…" at bounding box center [414, 246] width 410 height 81
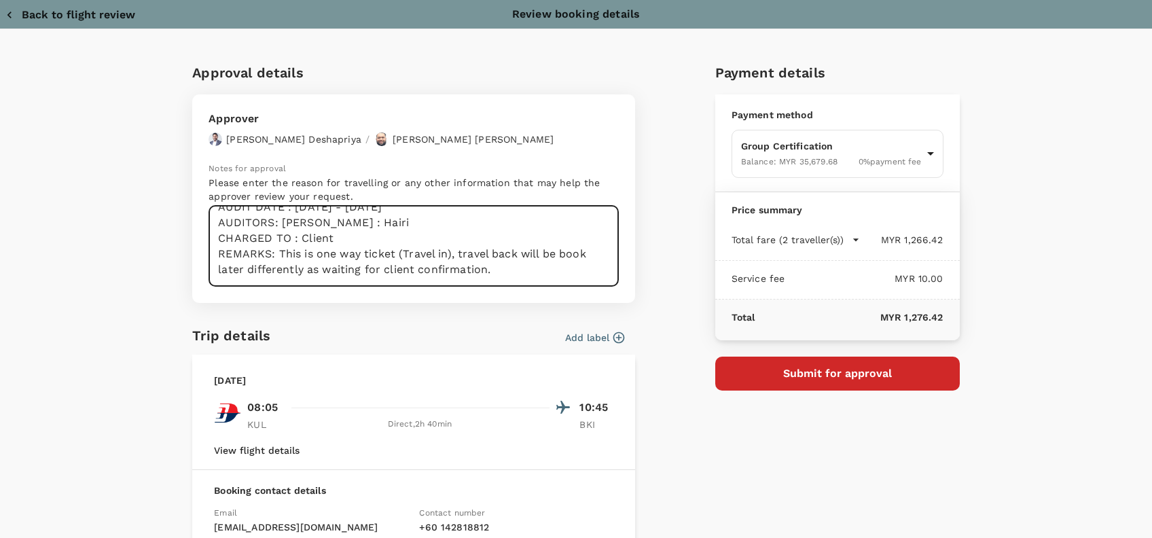
scroll to position [140, 0]
drag, startPoint x: 512, startPoint y: 257, endPoint x: 507, endPoint y: 264, distance: 7.3
click at [512, 260] on textarea "Hi @Hariz / @[GEOGRAPHIC_DATA], Requesting your approval for the flight below: …" at bounding box center [414, 246] width 410 height 81
click at [498, 258] on textarea "Hi @Hariz / @[GEOGRAPHIC_DATA], Requesting your approval for the flight below: …" at bounding box center [414, 246] width 410 height 81
click at [381, 245] on textarea "Hi @Hariz / @[GEOGRAPHIC_DATA], Requesting your approval for the flight below: …" at bounding box center [414, 246] width 410 height 81
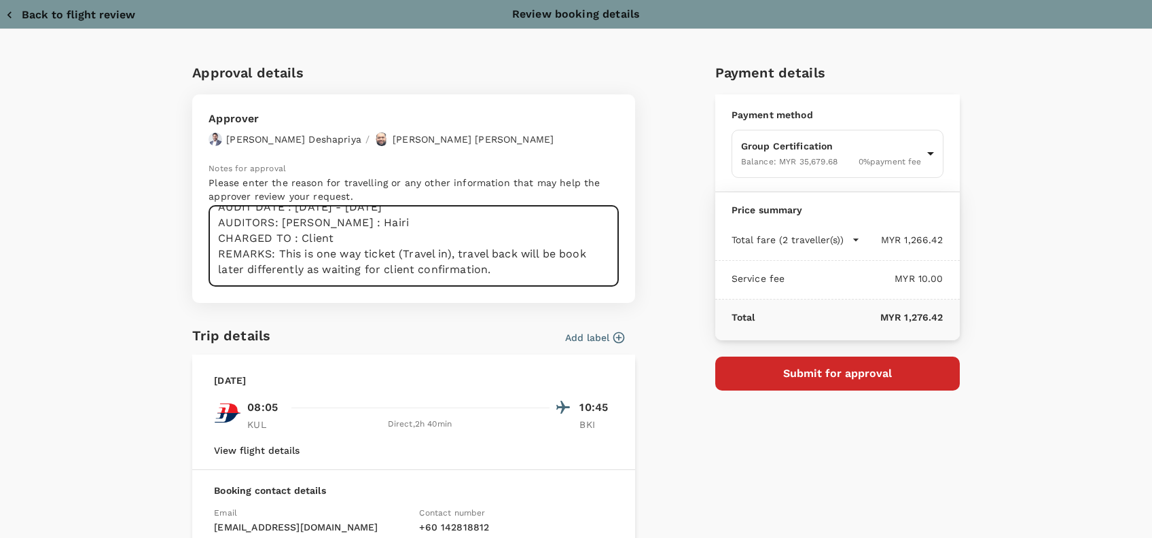
click at [492, 253] on textarea "Hi @Hariz / @[GEOGRAPHIC_DATA], Requesting your approval for the flight below: …" at bounding box center [414, 246] width 410 height 81
click at [444, 241] on textarea "Hi @Hariz / @[GEOGRAPHIC_DATA], Requesting your approval for the flight below: …" at bounding box center [414, 246] width 410 height 81
click at [452, 237] on textarea "Hi @Hariz / @[GEOGRAPHIC_DATA], Requesting your approval for the flight below: …" at bounding box center [414, 246] width 410 height 81
click at [444, 240] on textarea "Hi @Hariz / @[GEOGRAPHIC_DATA], Requesting your approval for the flight below: …" at bounding box center [414, 246] width 410 height 81
click at [503, 255] on textarea "Hi @Hariz / @[GEOGRAPHIC_DATA], Requesting your approval for the flight below: …" at bounding box center [414, 246] width 410 height 81
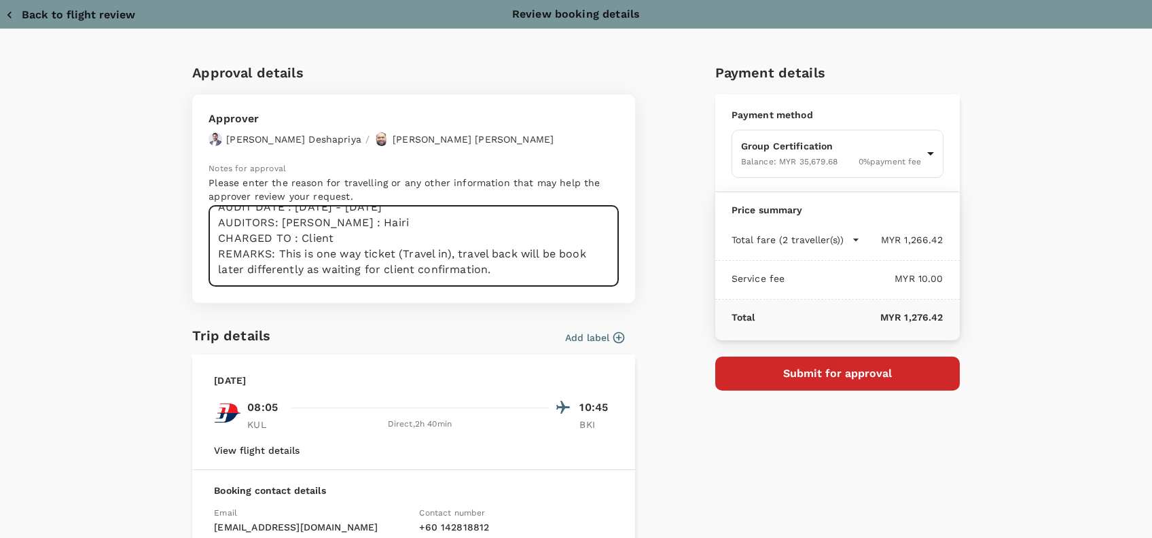
drag, startPoint x: 503, startPoint y: 259, endPoint x: 298, endPoint y: 257, distance: 205.8
click at [298, 257] on textarea "Hi @Hariz / @[GEOGRAPHIC_DATA], Requesting your approval for the flight below: …" at bounding box center [414, 246] width 410 height 81
click at [380, 256] on textarea "Hi @Hariz / @[GEOGRAPHIC_DATA], Requesting your approval for the flight below: …" at bounding box center [414, 246] width 410 height 81
click at [448, 267] on textarea "Hi @Hariz / @[GEOGRAPHIC_DATA], Requesting your approval for the flight below: …" at bounding box center [414, 246] width 410 height 81
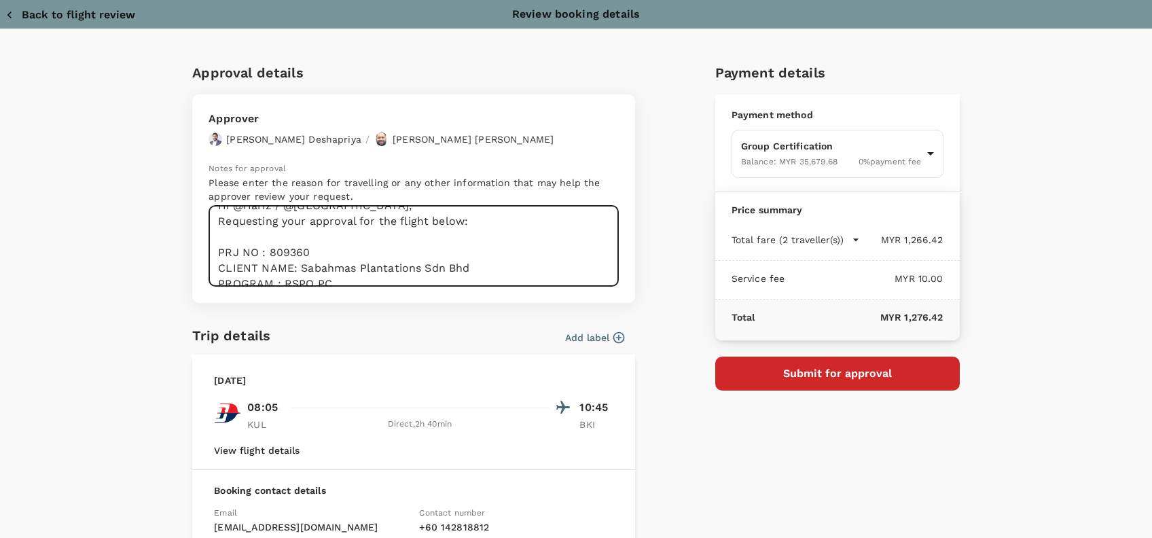
scroll to position [0, 0]
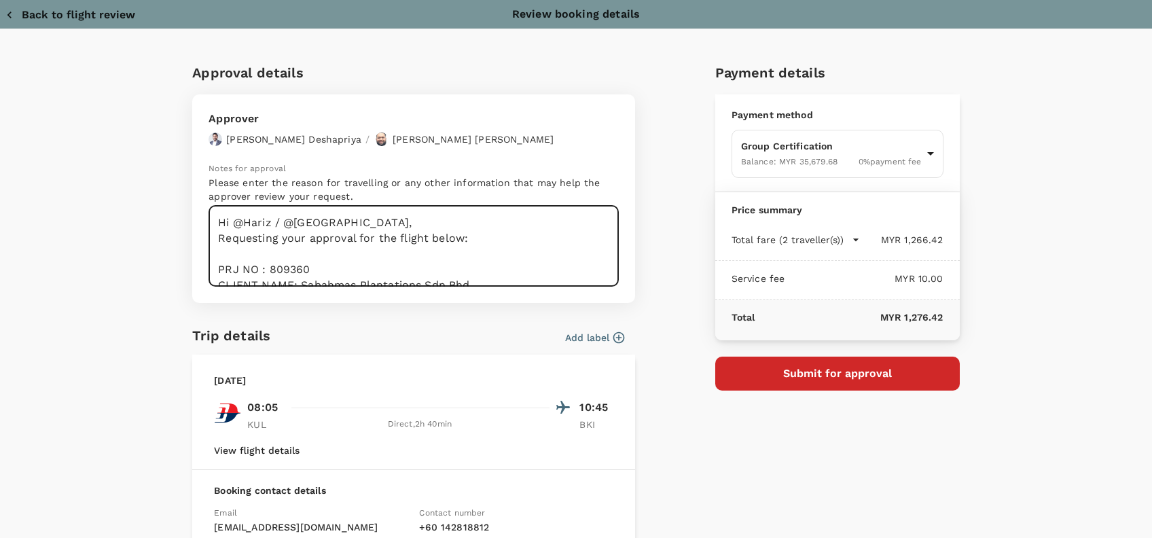
click at [502, 245] on textarea "Hi @Hariz / @[GEOGRAPHIC_DATA], Requesting your approval for the flight below: …" at bounding box center [414, 246] width 410 height 81
drag, startPoint x: 397, startPoint y: 256, endPoint x: 280, endPoint y: 240, distance: 118.6
click at [397, 256] on textarea "Hi @Hariz / @[GEOGRAPHIC_DATA], Requesting your approval for the flight below: …" at bounding box center [414, 246] width 410 height 81
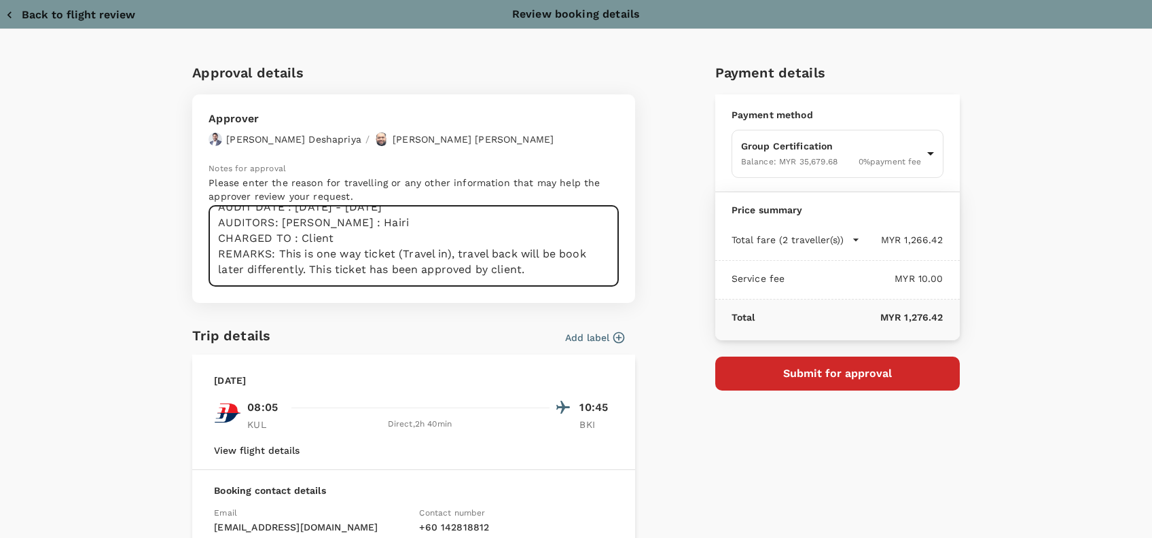
drag, startPoint x: 213, startPoint y: 228, endPoint x: 484, endPoint y: 319, distance: 286.1
click at [501, 336] on div "Approval details Approver [PERSON_NAME] / [PERSON_NAME] Bin [PERSON_NAME] Notes…" at bounding box center [413, 369] width 443 height 615
type textarea "Hi @Hariz / @[GEOGRAPHIC_DATA], Requesting your approval for the flight below: …"
click at [539, 336] on div "Add label" at bounding box center [450, 335] width 348 height 20
click at [469, 263] on textarea "Hi @Hariz / @[GEOGRAPHIC_DATA], Requesting your approval for the flight below: …" at bounding box center [414, 246] width 410 height 81
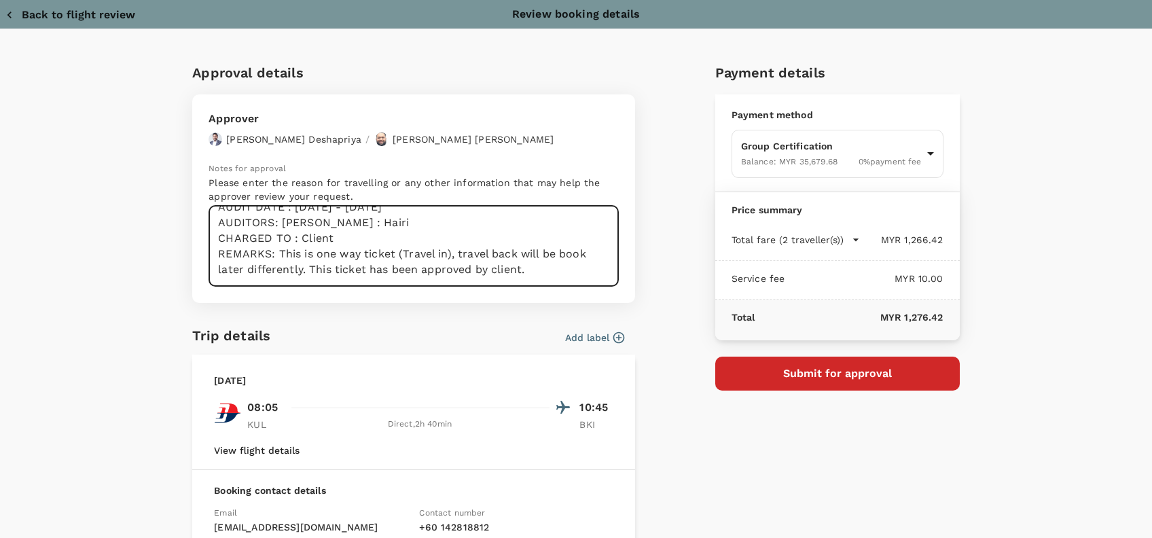
click at [844, 371] on button "Submit for approval" at bounding box center [837, 374] width 245 height 34
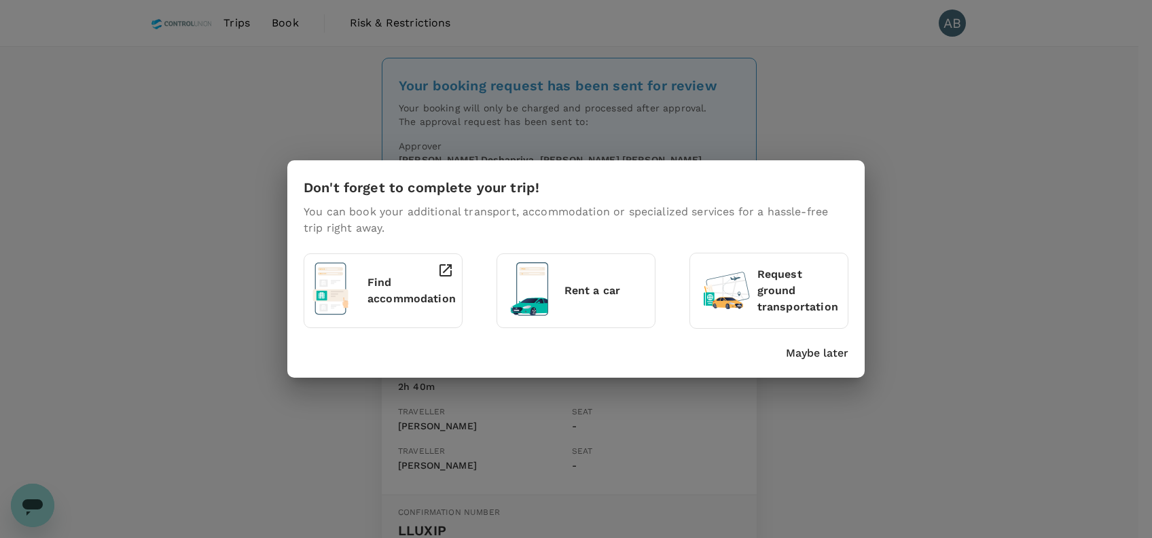
click at [836, 355] on p "Maybe later" at bounding box center [817, 353] width 62 height 16
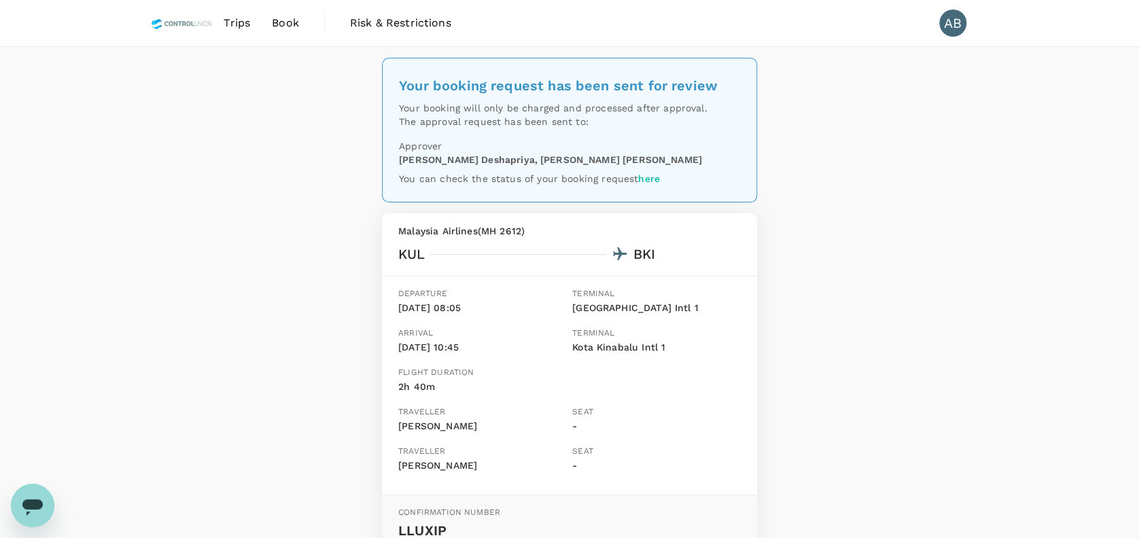
drag, startPoint x: 865, startPoint y: 283, endPoint x: 875, endPoint y: 279, distance: 10.3
click at [869, 283] on div "Your booking request has been sent for review Your booking will only be charged…" at bounding box center [569, 344] width 1139 height 594
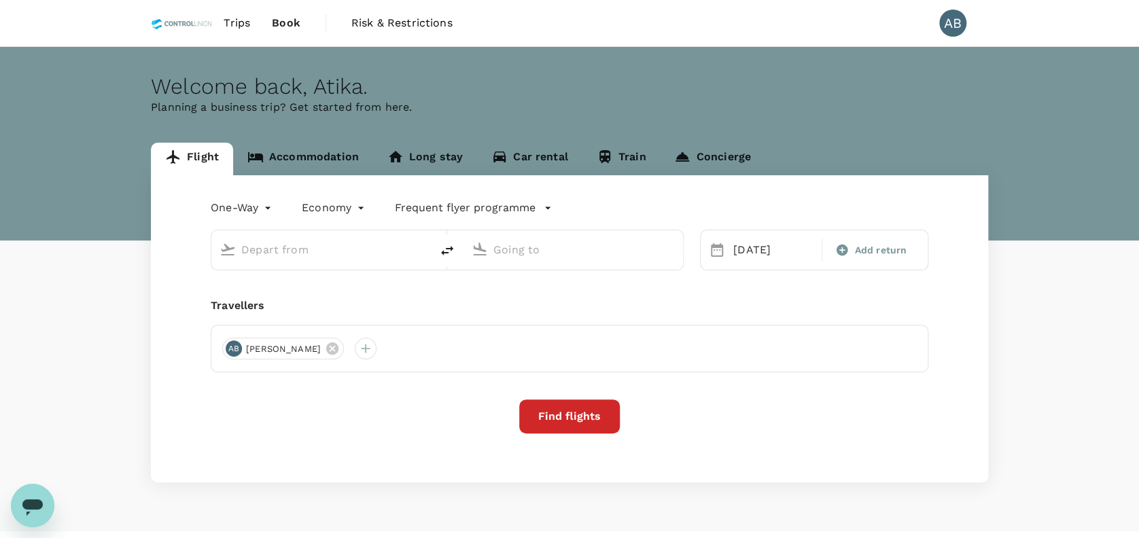
type input "Kuala Lumpur Intl ([GEOGRAPHIC_DATA])"
type input "Kota Kinabalu Intl (BKI)"
type input "Kuala Lumpur Intl ([GEOGRAPHIC_DATA])"
type input "Kota Kinabalu Intl (BKI)"
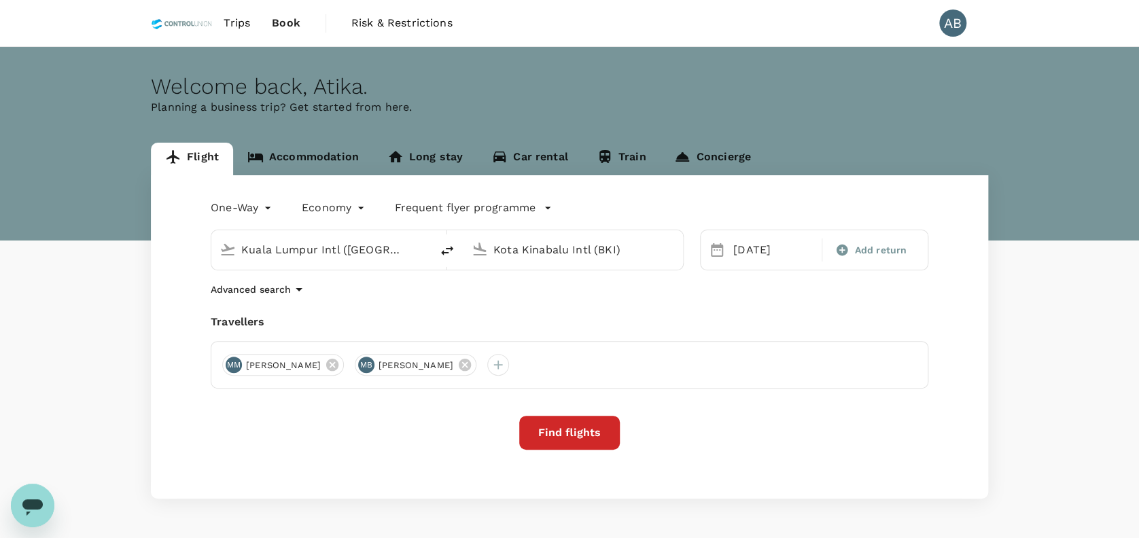
click at [621, 247] on input "Kota Kinabalu Intl (BKI)" at bounding box center [573, 249] width 161 height 21
type input "Kota Kinabalu Intl (BKI)"
click at [355, 246] on input "Kuala Lumpur Intl ([GEOGRAPHIC_DATA])" at bounding box center [321, 249] width 161 height 21
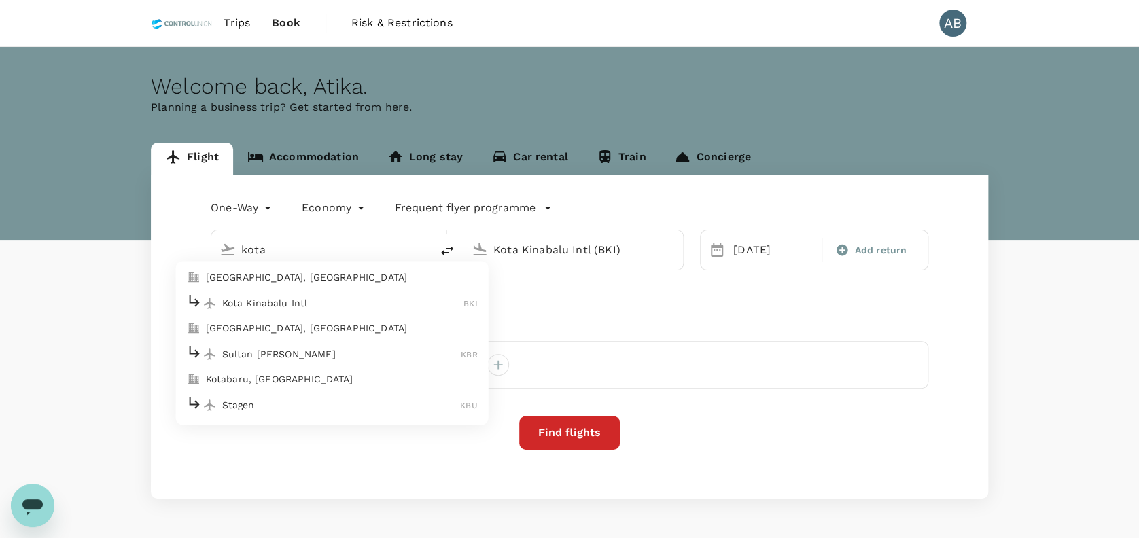
click at [359, 272] on p "[GEOGRAPHIC_DATA], [GEOGRAPHIC_DATA]" at bounding box center [342, 278] width 272 height 14
type input "[GEOGRAPHIC_DATA], [GEOGRAPHIC_DATA] (any)"
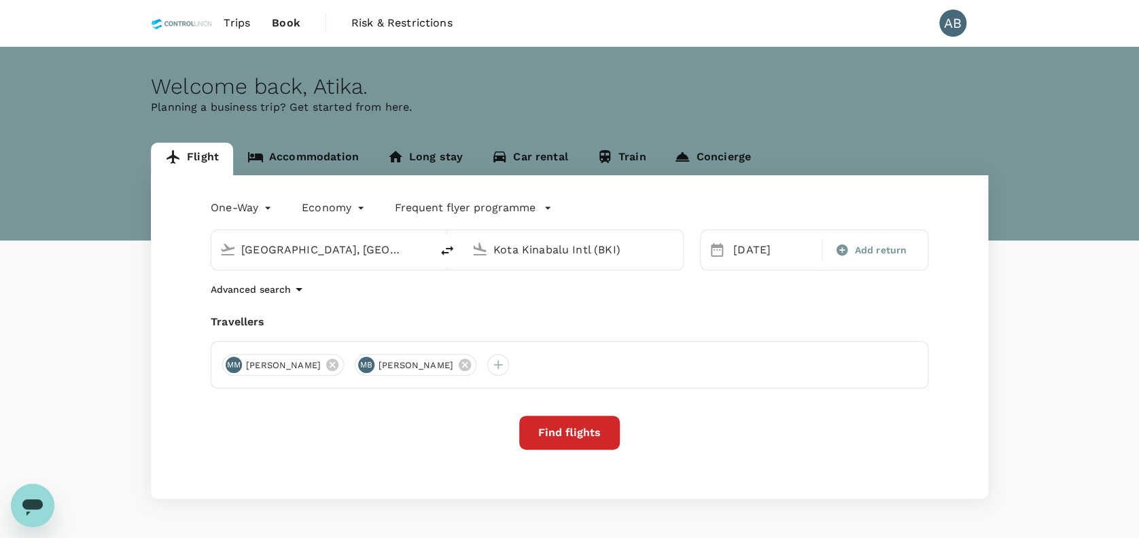
click at [637, 252] on input "Kota Kinabalu Intl (BKI)" at bounding box center [573, 249] width 161 height 21
click at [560, 304] on p "Lahad Datu Airport" at bounding box center [593, 303] width 238 height 14
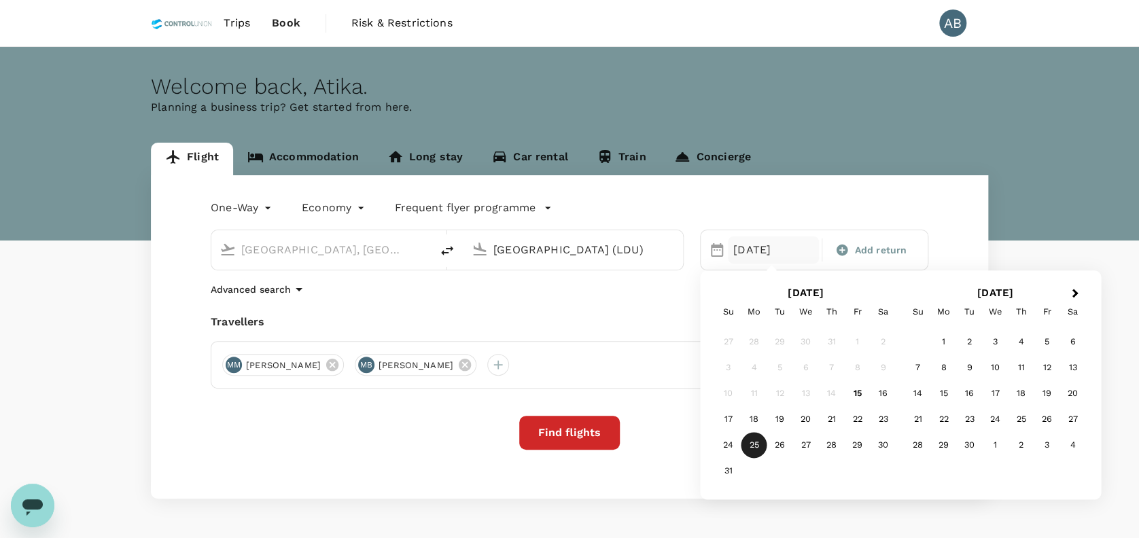
type input "Lahad Datu Airport (LDU)"
click at [757, 444] on div "25" at bounding box center [754, 446] width 26 height 26
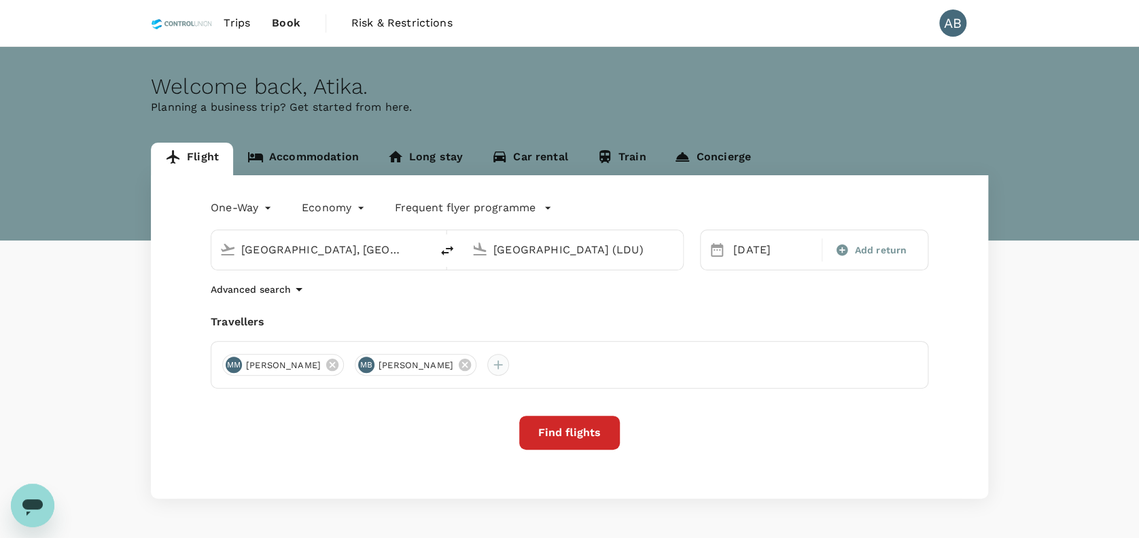
click at [509, 365] on div at bounding box center [498, 365] width 22 height 22
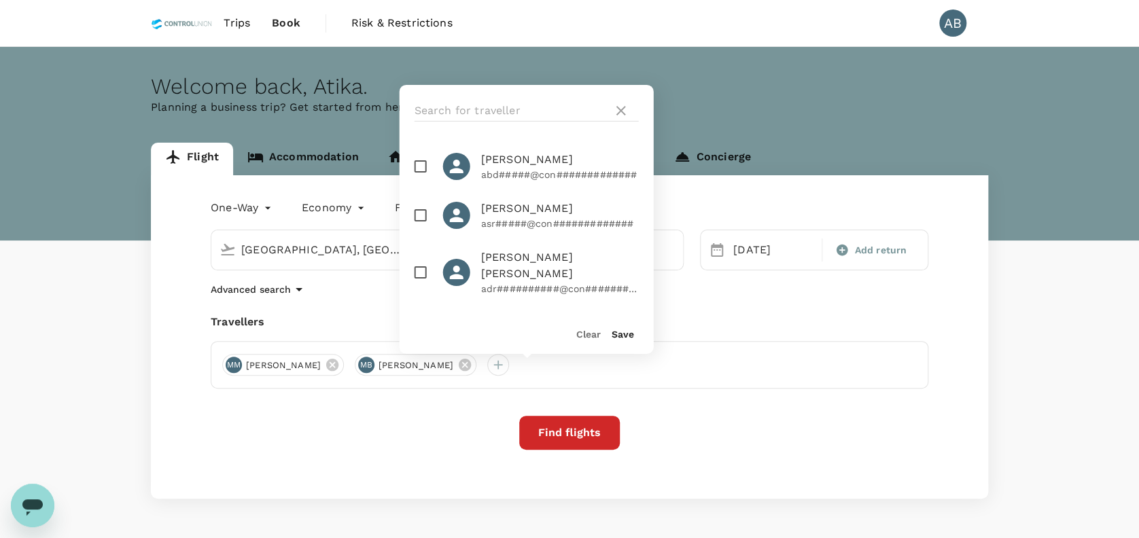
click at [421, 176] on input "checkbox" at bounding box center [420, 166] width 29 height 29
checkbox input "true"
click at [626, 331] on button "Save" at bounding box center [622, 334] width 22 height 11
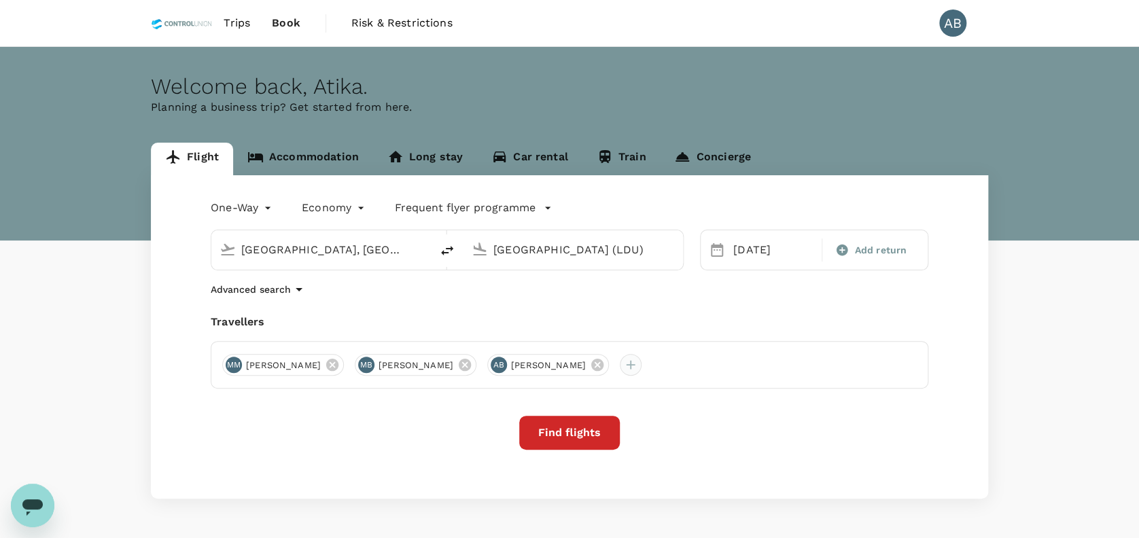
click at [641, 363] on div at bounding box center [631, 365] width 22 height 22
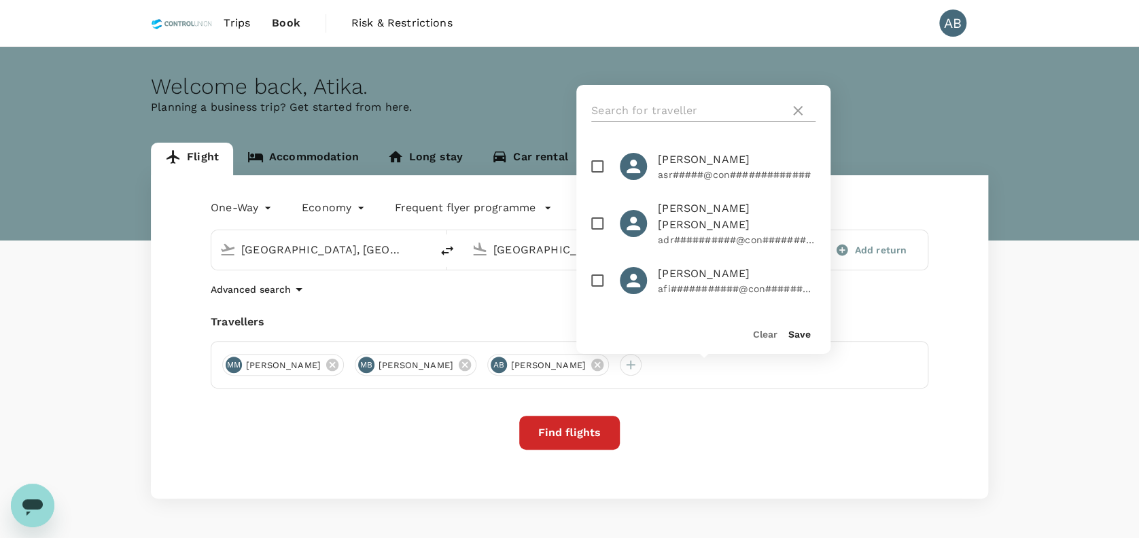
click at [632, 115] on input "text" at bounding box center [687, 111] width 193 height 22
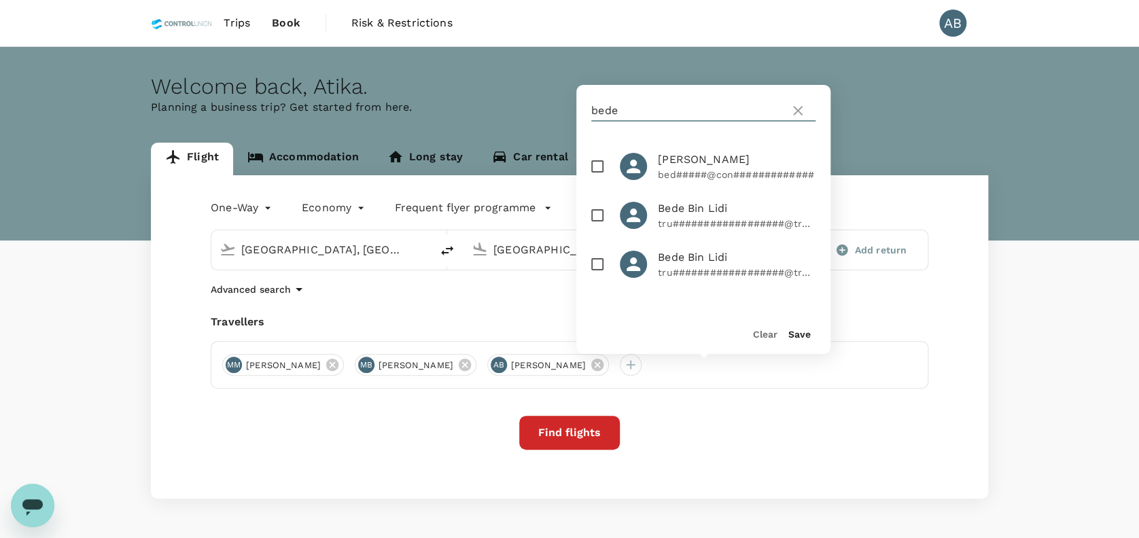
type input "bede"
click at [596, 166] on input "checkbox" at bounding box center [597, 166] width 29 height 29
checkbox input "true"
click at [801, 333] on button "Save" at bounding box center [799, 334] width 22 height 11
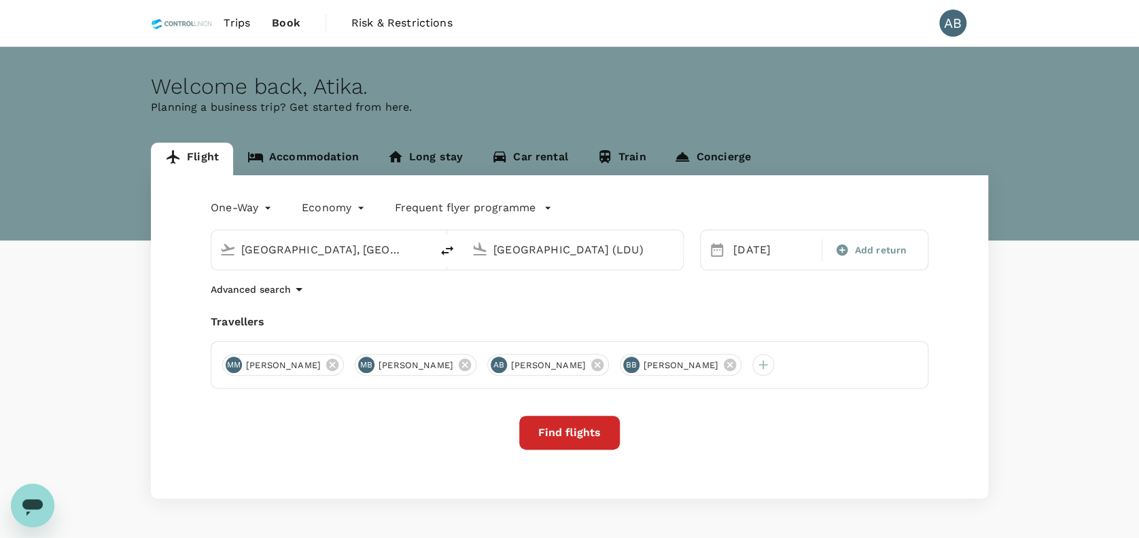
click at [630, 301] on div "One-Way oneway Economy economy Frequent flyer programme Kota Kinabalu, Malaysia…" at bounding box center [569, 336] width 837 height 323
drag, startPoint x: 572, startPoint y: 419, endPoint x: 554, endPoint y: 395, distance: 29.6
click at [572, 418] on button "Find flights" at bounding box center [569, 433] width 101 height 34
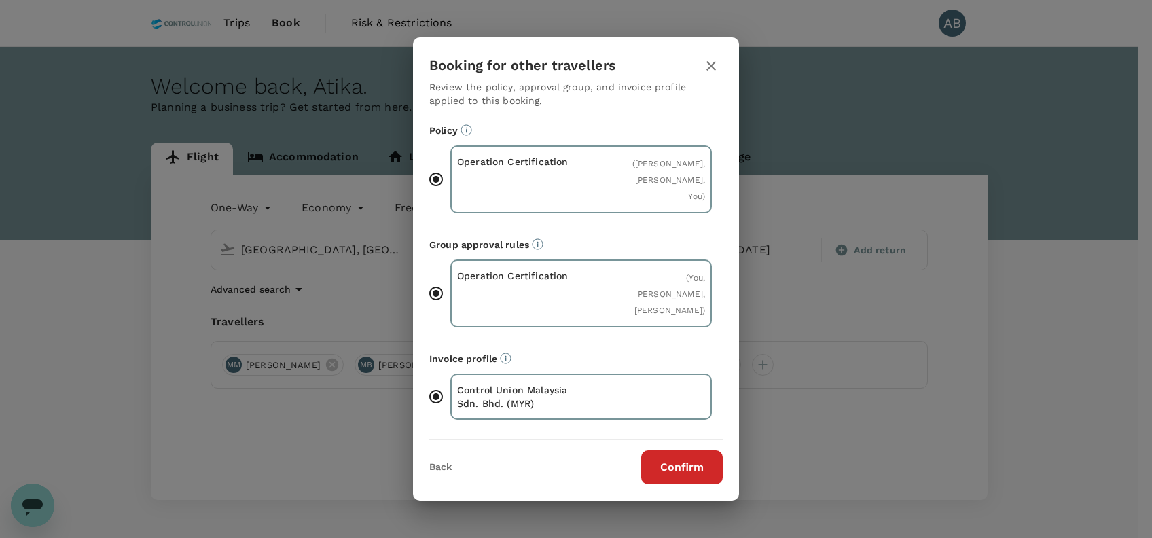
click at [679, 459] on button "Confirm" at bounding box center [682, 467] width 82 height 34
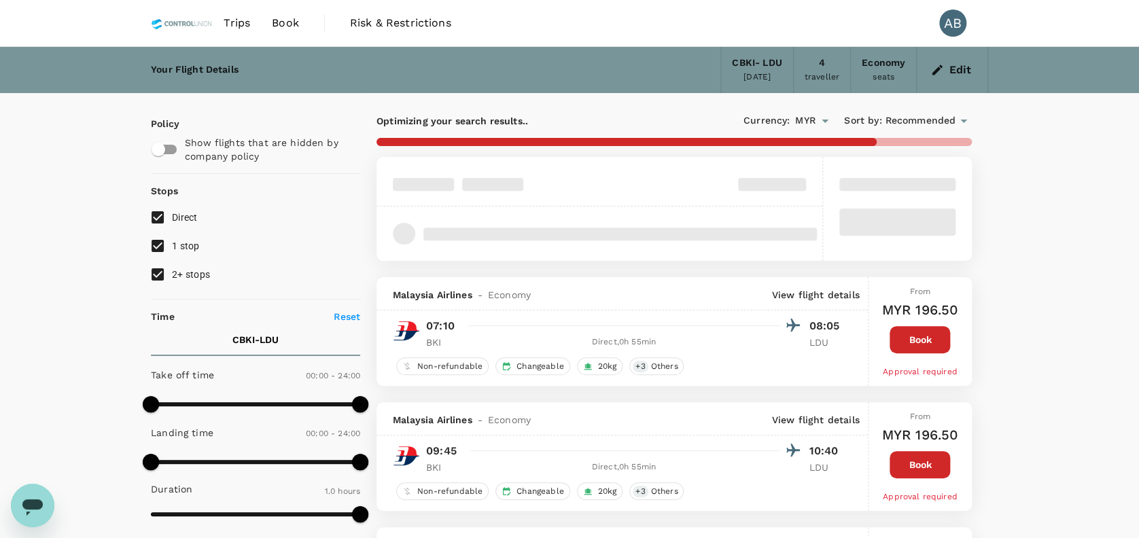
click at [162, 247] on input "1 stop" at bounding box center [157, 246] width 29 height 29
checkbox input "false"
click at [158, 274] on input "2+ stops" at bounding box center [157, 274] width 29 height 29
checkbox input "false"
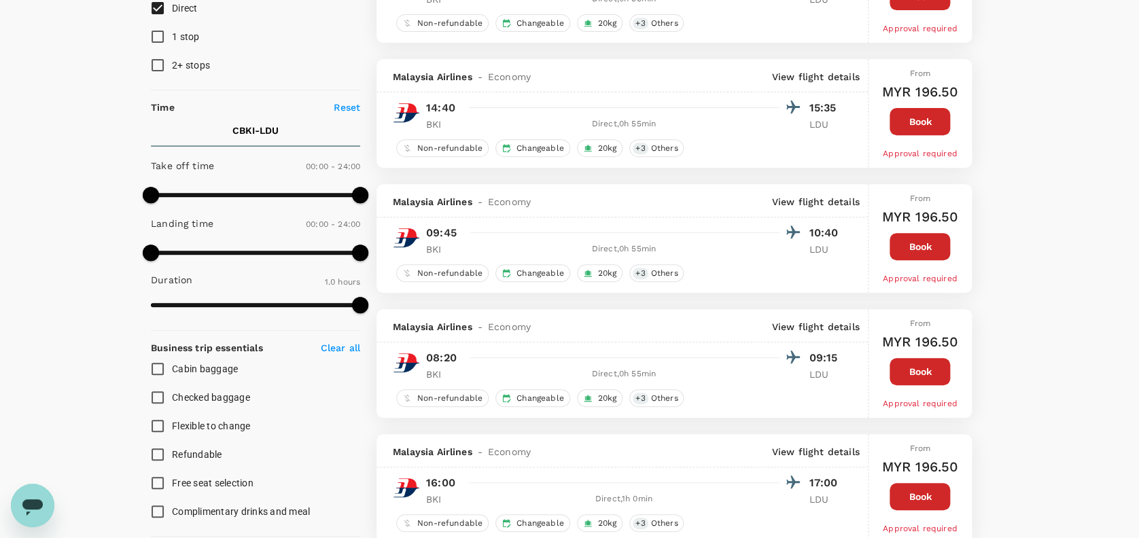
scroll to position [181, 0]
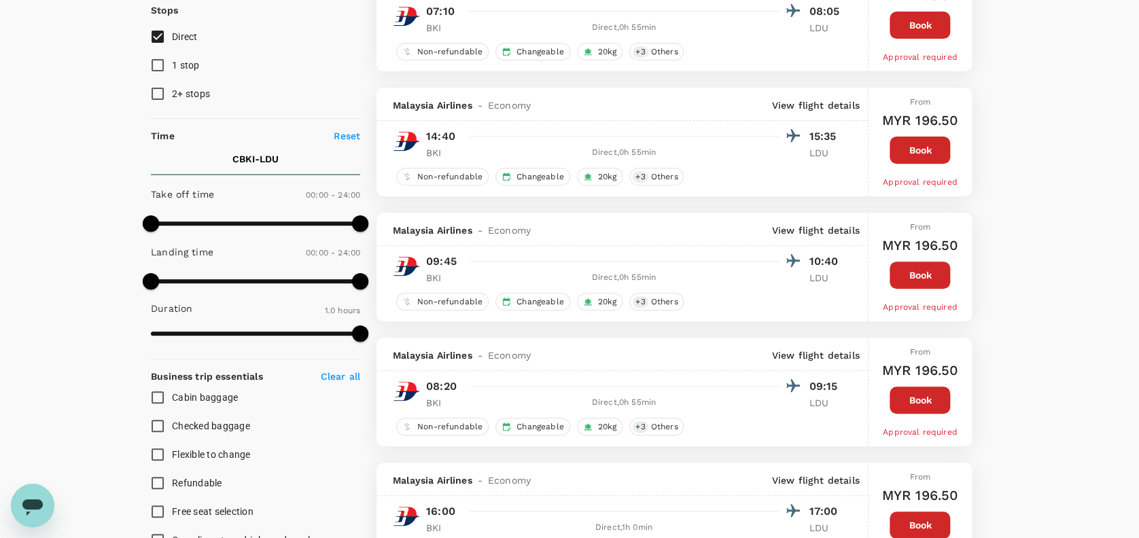
click at [912, 142] on button "Book" at bounding box center [919, 150] width 60 height 27
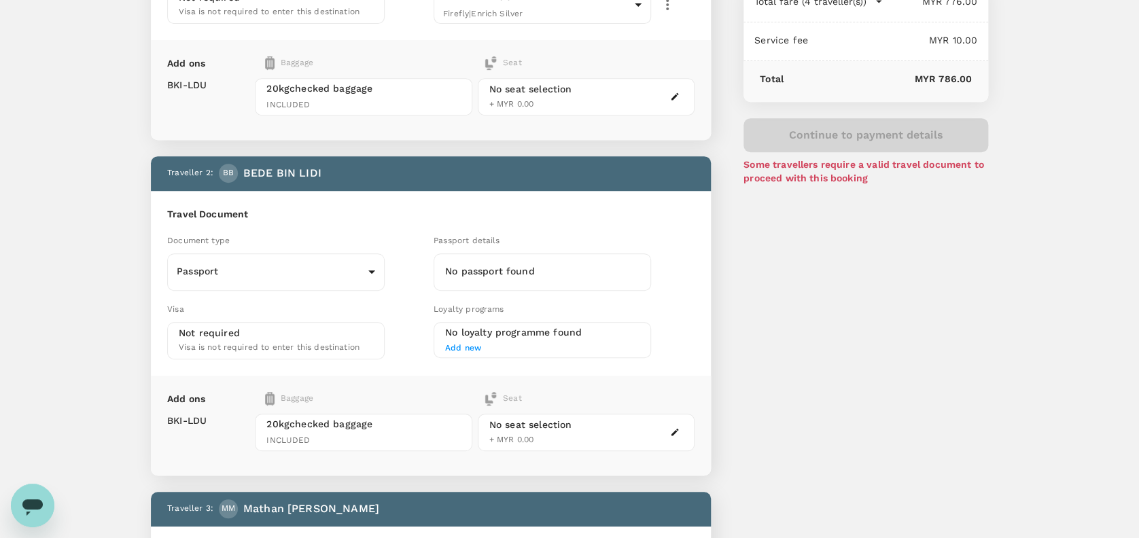
scroll to position [362, 0]
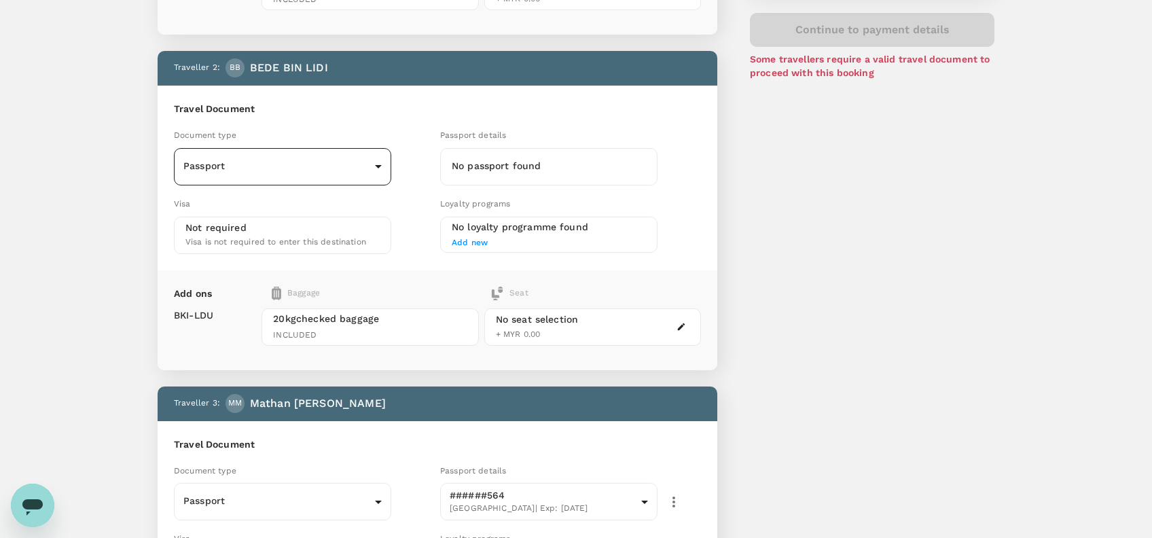
click at [378, 163] on body "Back to flight results Flight review Traveller(s) Traveller 1 : AB ABD HAMID BI…" at bounding box center [576, 426] width 1152 height 1577
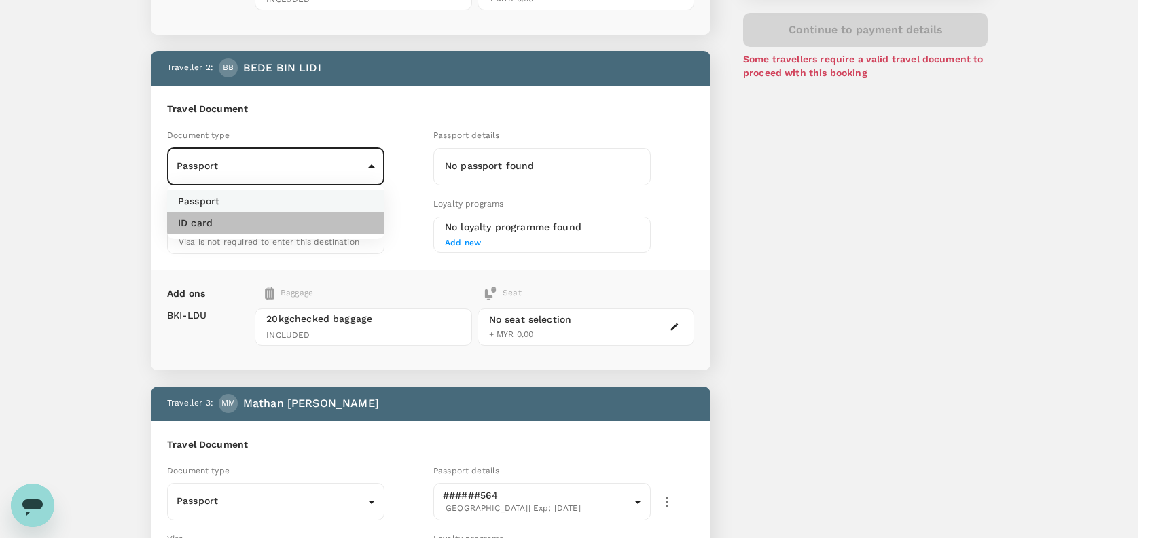
click at [245, 218] on li "ID card" at bounding box center [275, 223] width 217 height 22
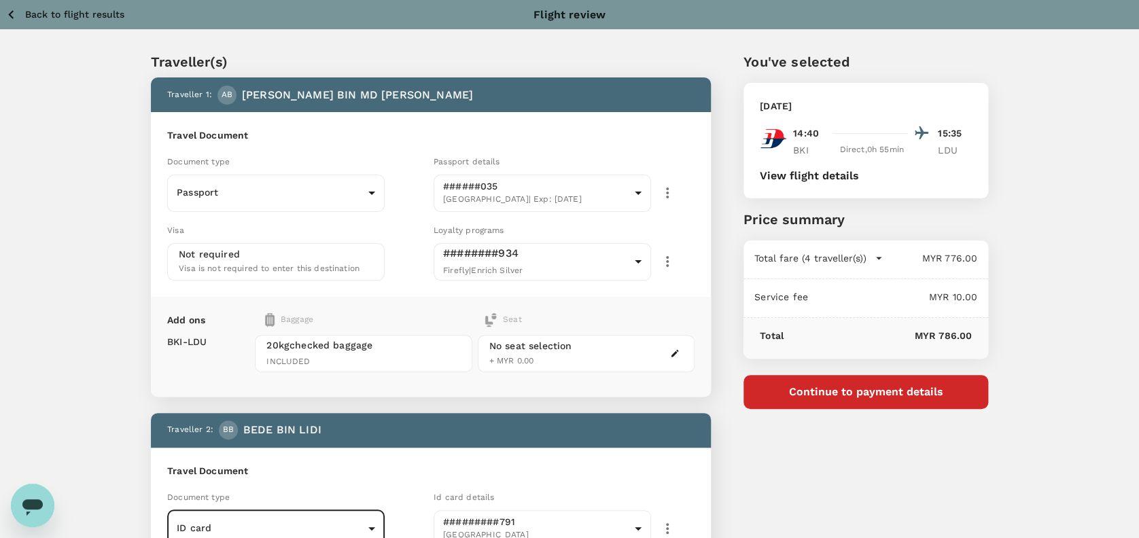
scroll to position [0, 0]
click at [875, 397] on button "Continue to payment details" at bounding box center [865, 392] width 245 height 34
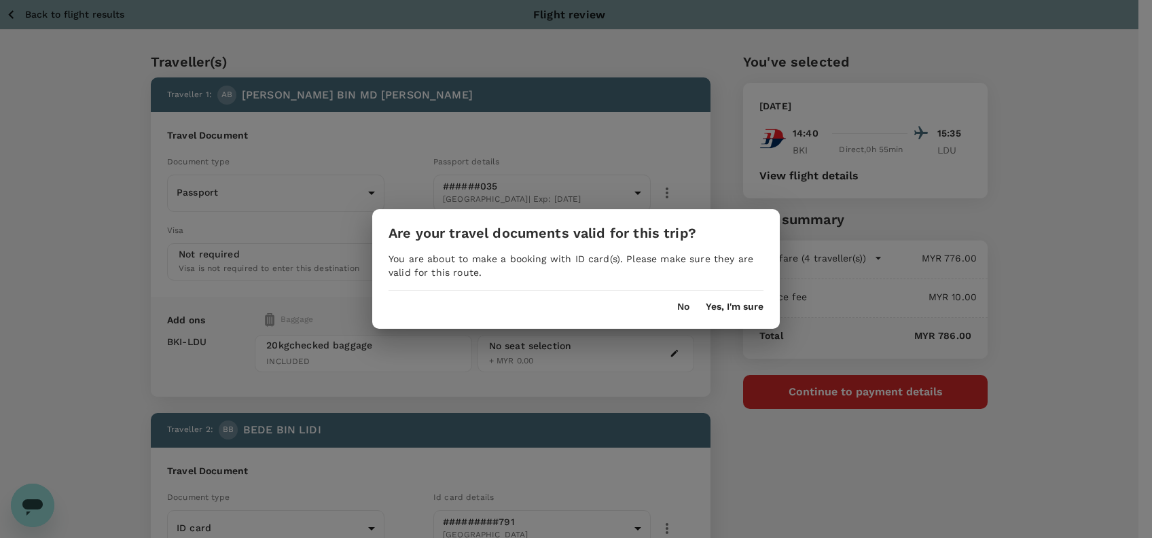
click at [679, 305] on button "No" at bounding box center [683, 307] width 12 height 11
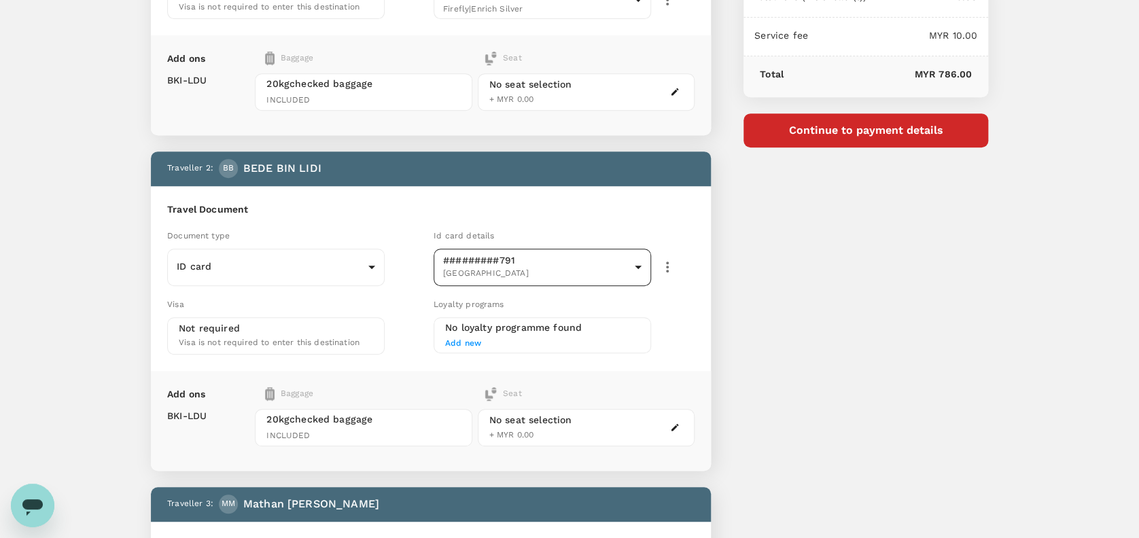
scroll to position [272, 0]
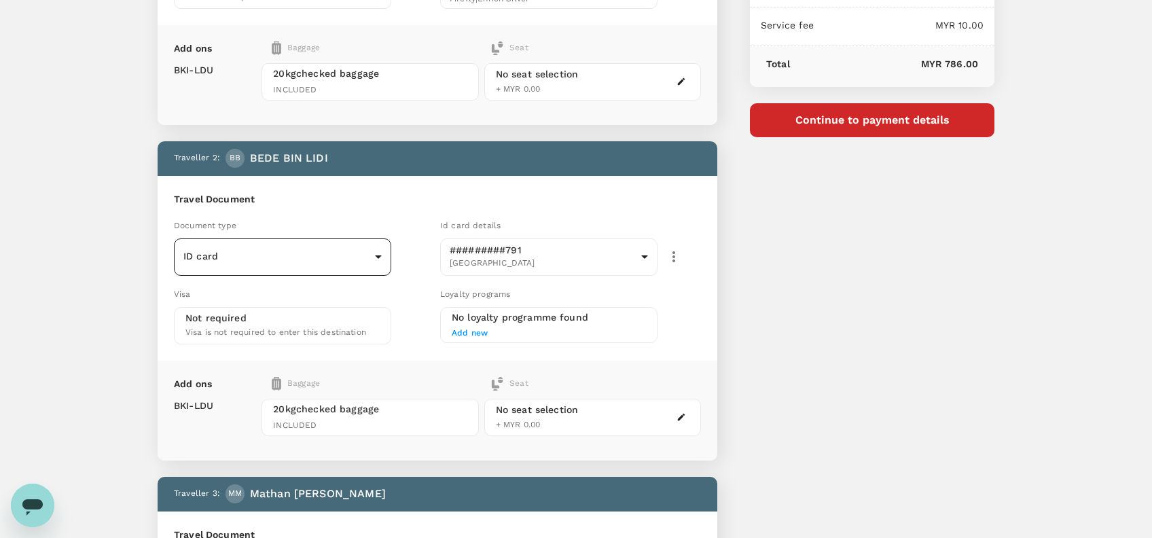
click at [374, 255] on body "Back to flight results Flight review Traveller(s) Traveller 1 : AB ABD HAMID BI…" at bounding box center [576, 516] width 1152 height 1577
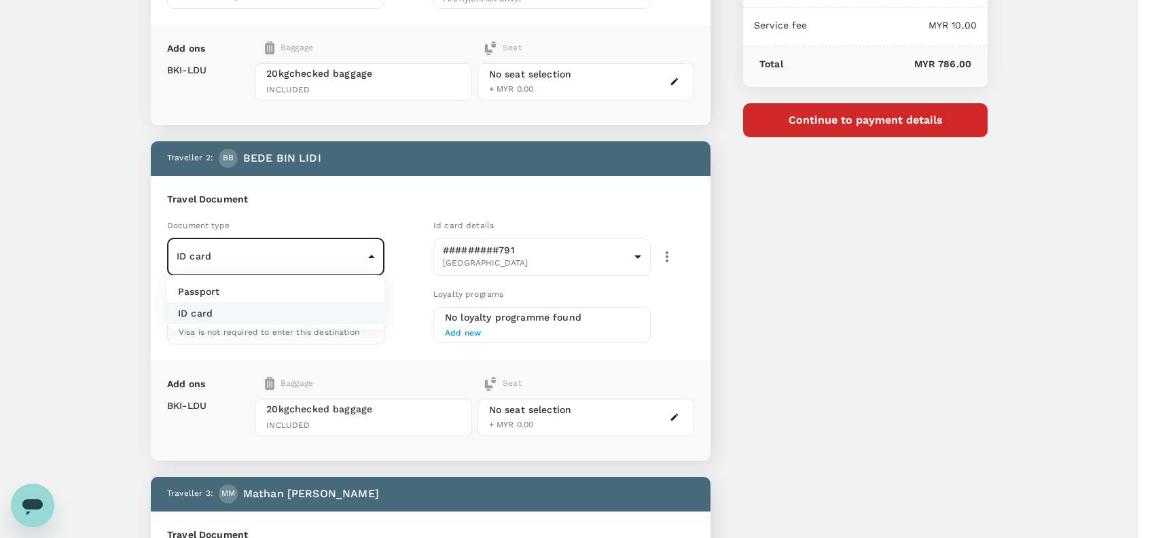
click at [239, 285] on li "Passport" at bounding box center [275, 292] width 217 height 22
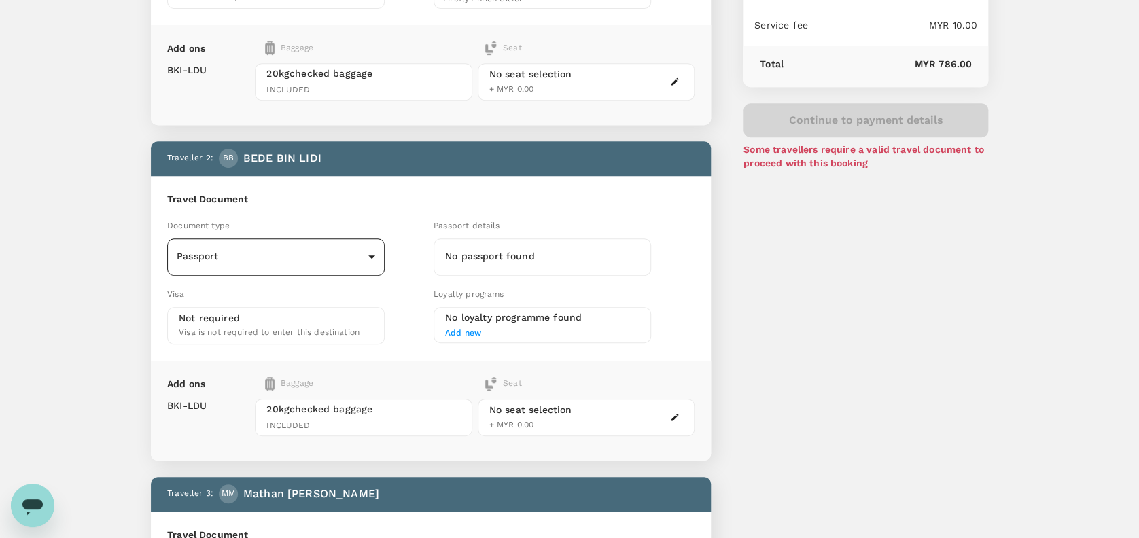
drag, startPoint x: 386, startPoint y: 249, endPoint x: 370, endPoint y: 251, distance: 15.7
click at [385, 250] on div "Passport Passport ​" at bounding box center [297, 256] width 261 height 37
click at [373, 252] on body "Back to flight results Flight review Traveller(s) Traveller 1 : AB ABD HAMID BI…" at bounding box center [569, 516] width 1139 height 1577
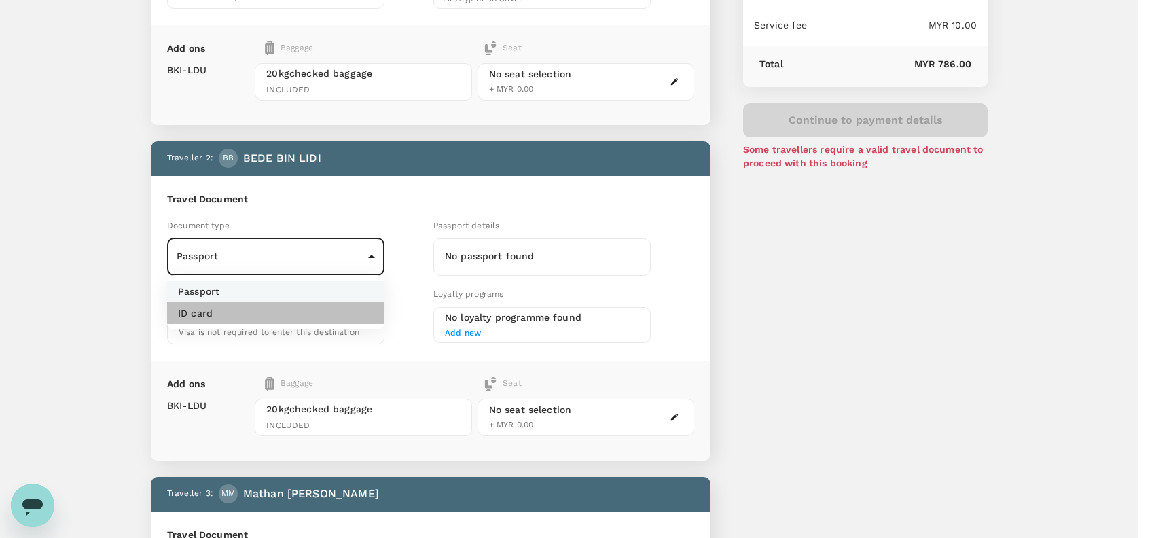
click at [205, 319] on p "ID card" at bounding box center [195, 313] width 35 height 14
type input "Id card"
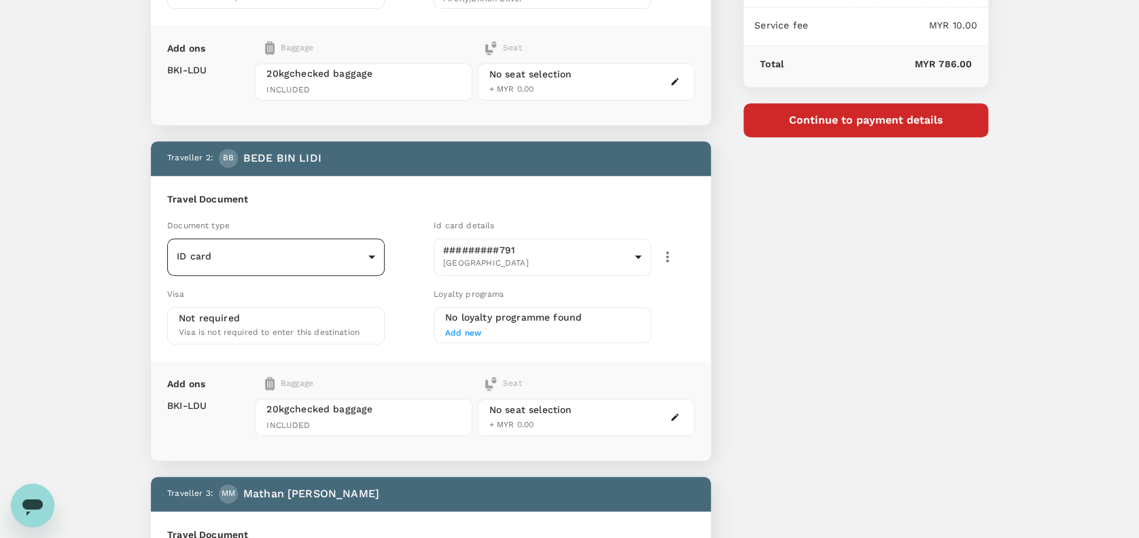
click at [382, 270] on div "ID card Id card ​" at bounding box center [275, 256] width 217 height 37
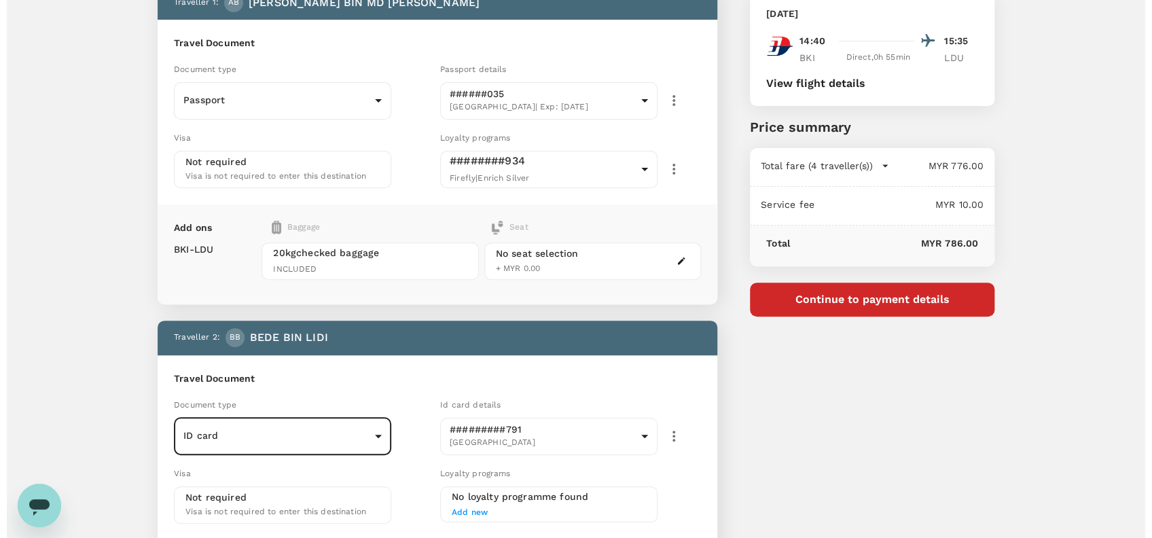
scroll to position [90, 0]
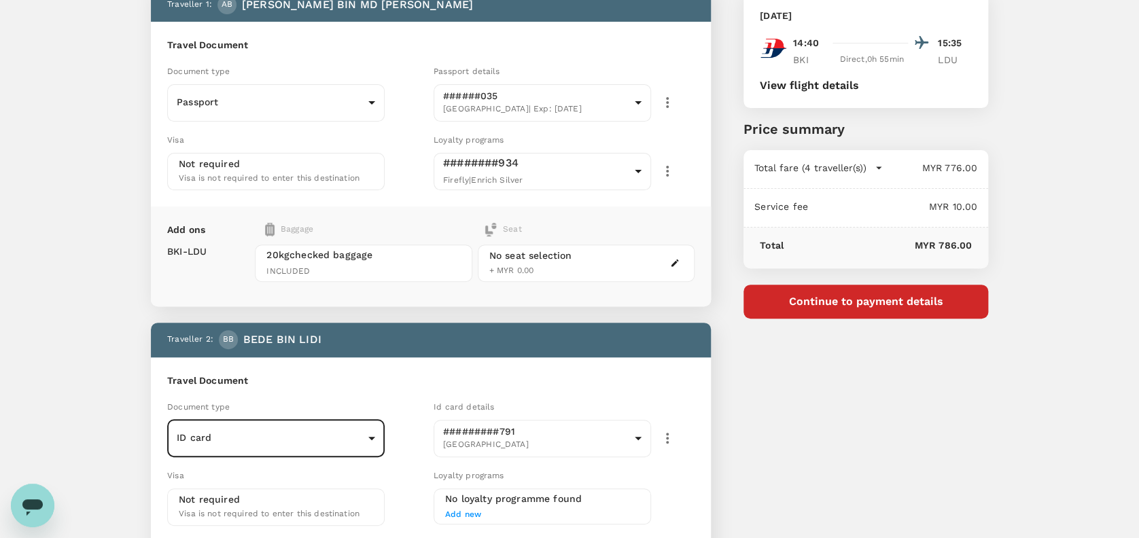
click at [888, 308] on button "Continue to payment details" at bounding box center [865, 302] width 245 height 34
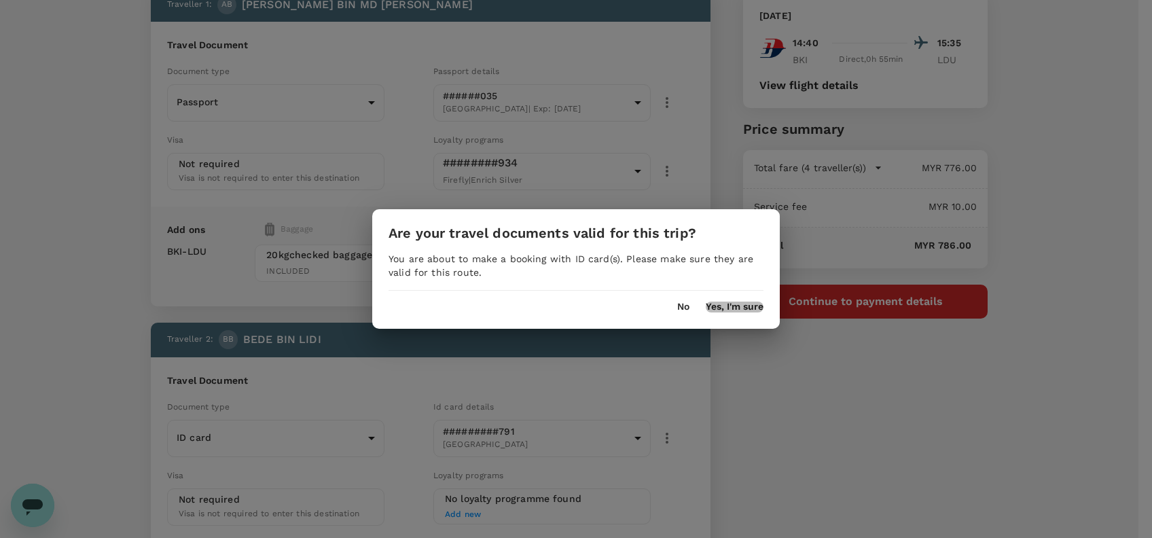
click at [746, 308] on button "Yes, I'm sure" at bounding box center [735, 307] width 58 height 11
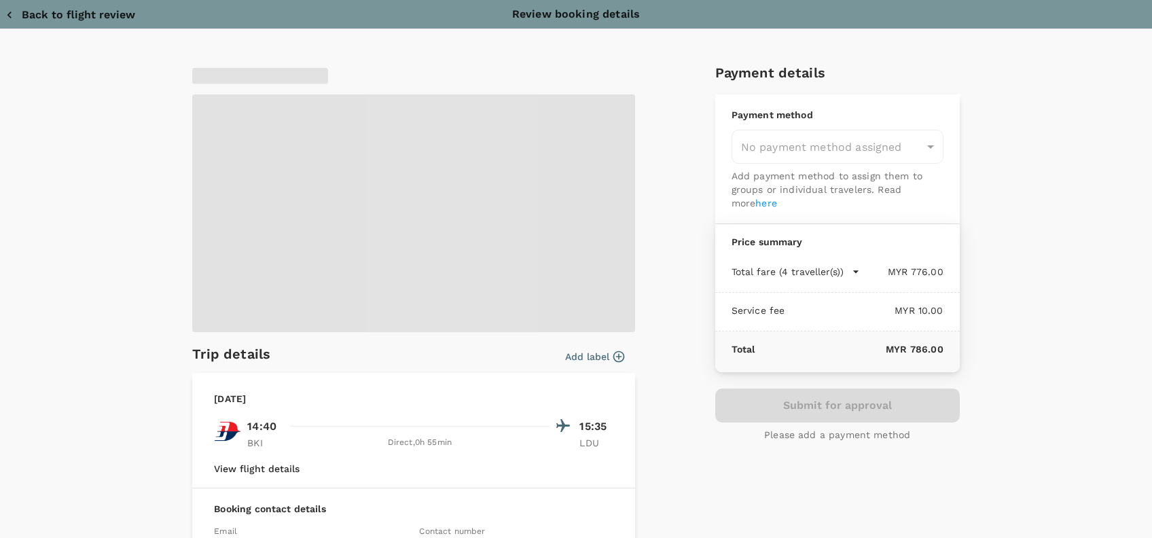
type input "9e254831-a140-43d4-90d9-f4bdc71b84d3"
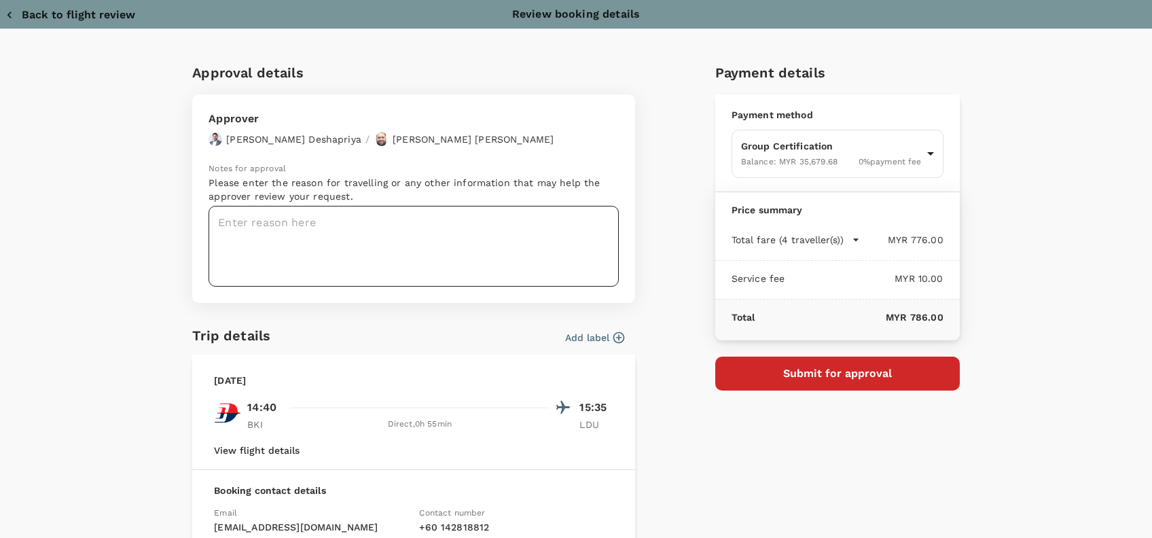
click at [266, 220] on textarea at bounding box center [414, 246] width 410 height 81
click at [223, 225] on textarea at bounding box center [414, 246] width 410 height 81
paste textarea "Hi @Hariz / @[GEOGRAPHIC_DATA], Requesting your approval for the flight below: …"
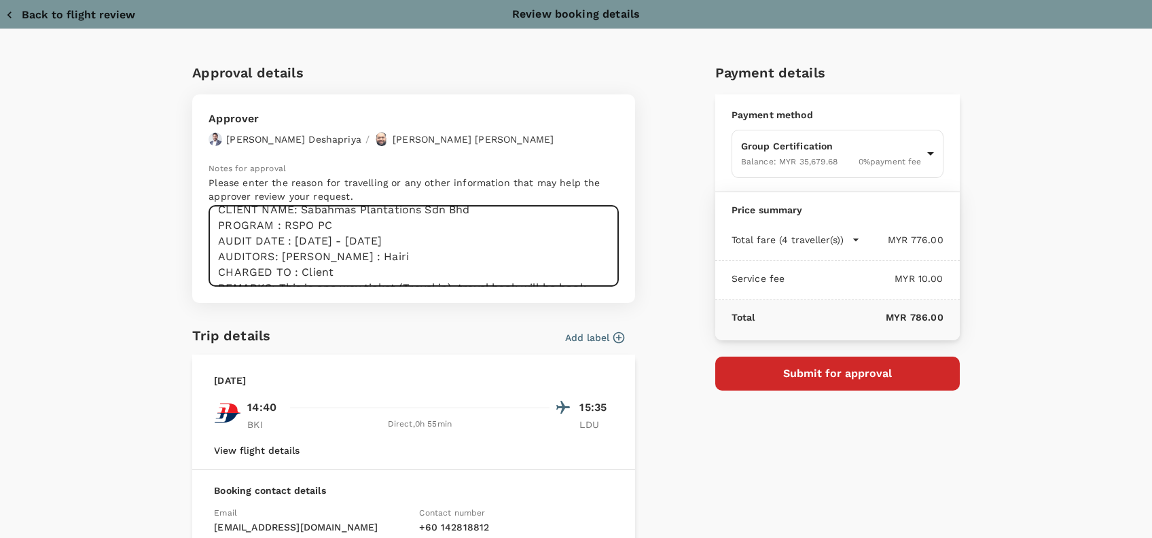
scroll to position [111, 0]
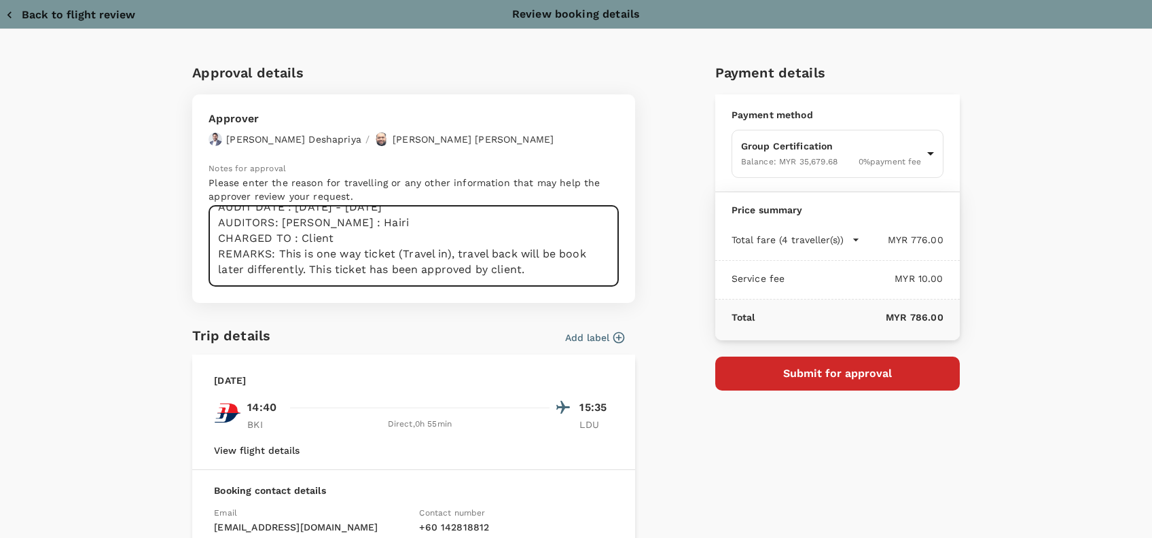
drag, startPoint x: 325, startPoint y: 221, endPoint x: 344, endPoint y: 222, distance: 19.0
click at [325, 221] on textarea "Hi @Hariz / @[GEOGRAPHIC_DATA], Requesting your approval for the flight below: …" at bounding box center [414, 246] width 410 height 81
drag, startPoint x: 323, startPoint y: 235, endPoint x: 359, endPoint y: 239, distance: 35.6
click at [511, 253] on textarea "Hi @Hariz / @Chathuranga, Requesting your approval for the flight below: PRJ NO…" at bounding box center [414, 246] width 410 height 81
type textarea "Hi @Hariz / @Chathuranga, Requesting your approval for the flight below: PRJ NO…"
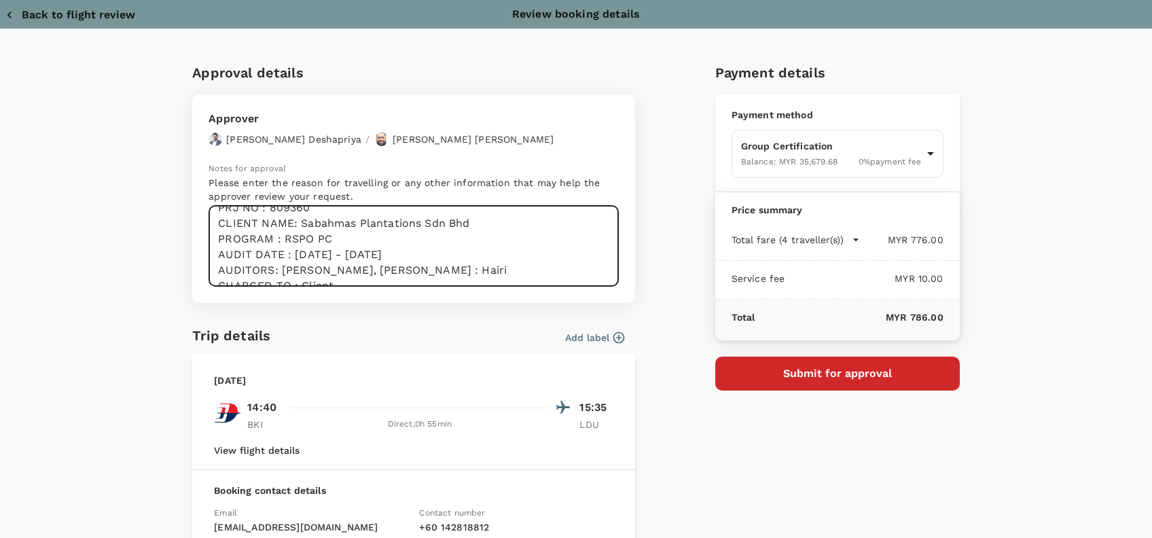
scroll to position [90, 0]
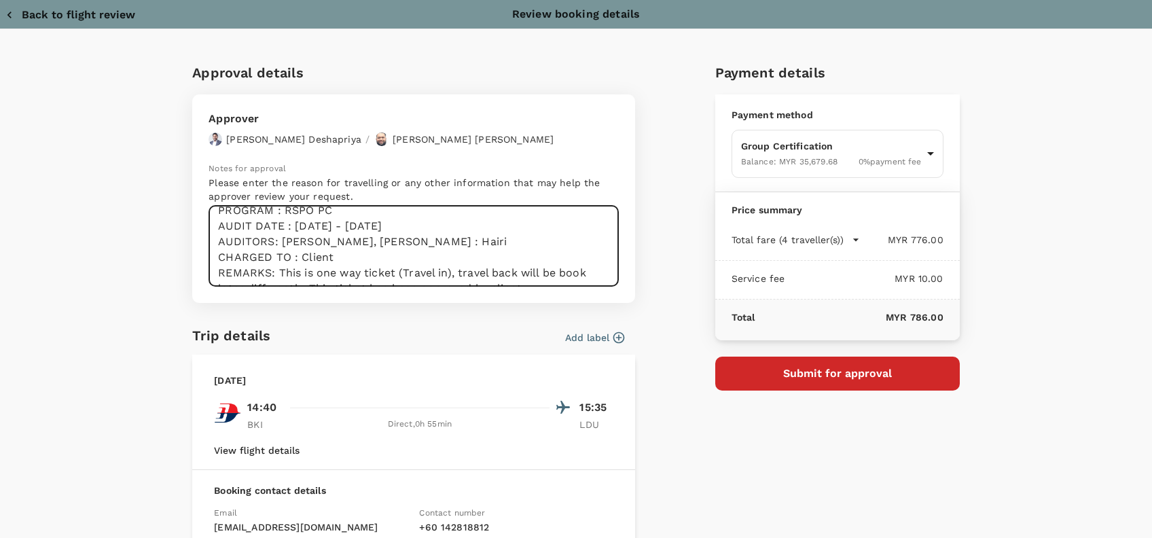
click at [865, 382] on button "Submit for approval" at bounding box center [837, 374] width 245 height 34
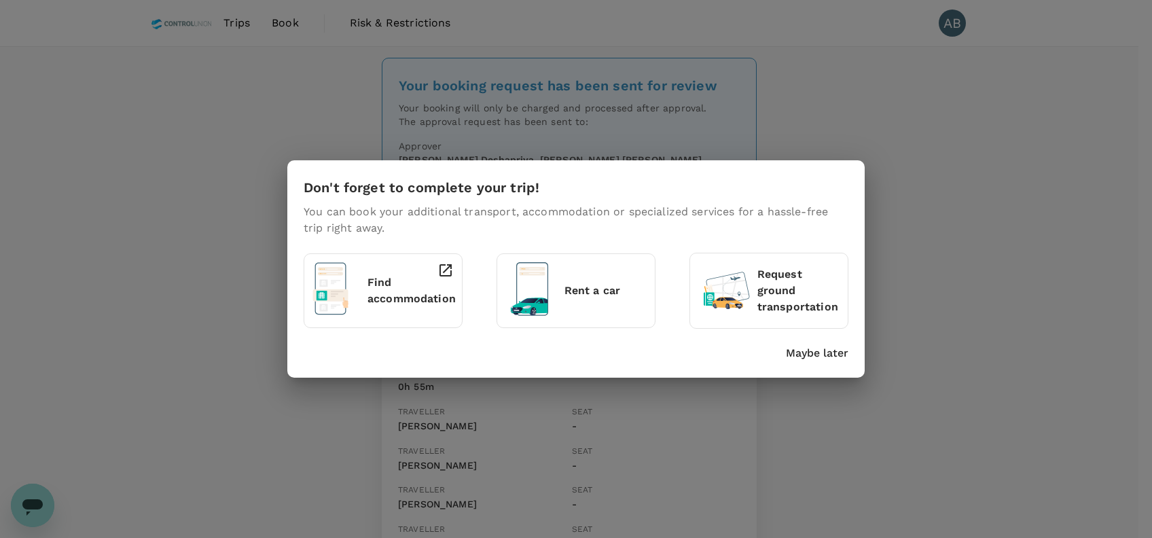
click at [804, 359] on p "Maybe later" at bounding box center [817, 353] width 62 height 16
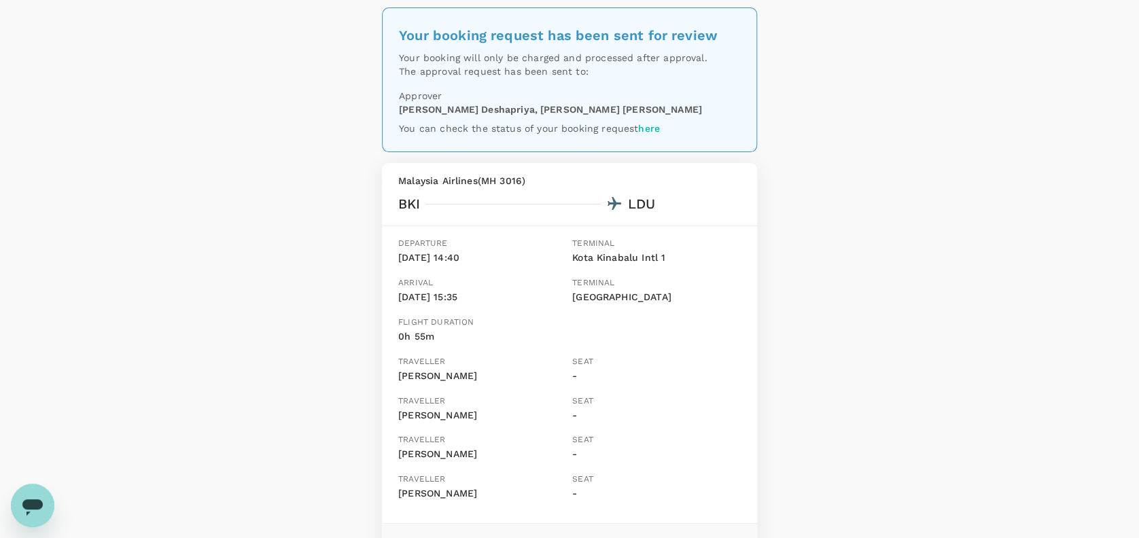
scroll to position [90, 0]
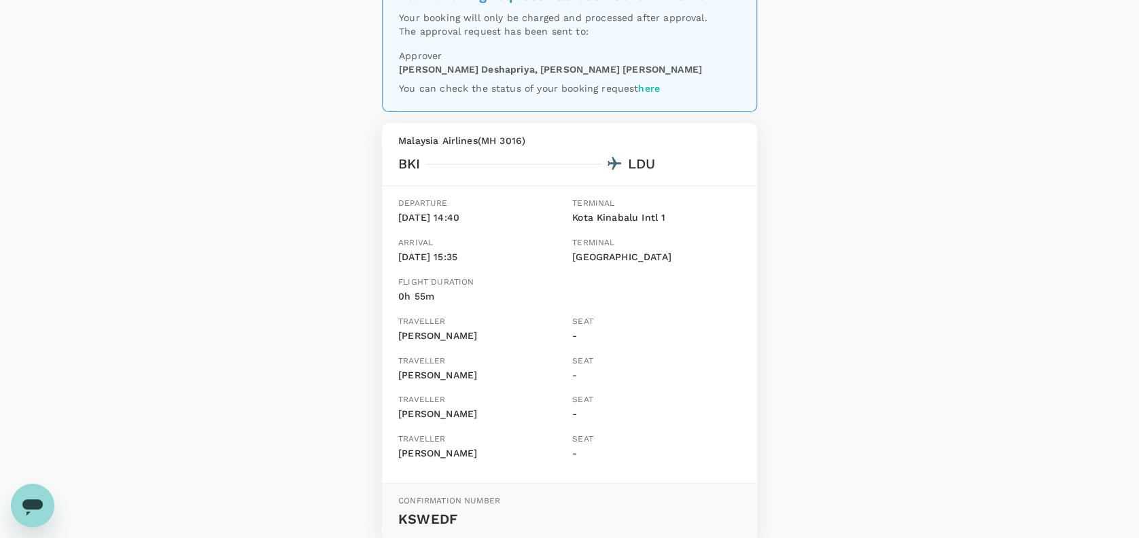
click at [253, 194] on div "Your booking request has been sent for review Your booking will only be charged…" at bounding box center [569, 293] width 1139 height 673
